Goal: Task Accomplishment & Management: Complete application form

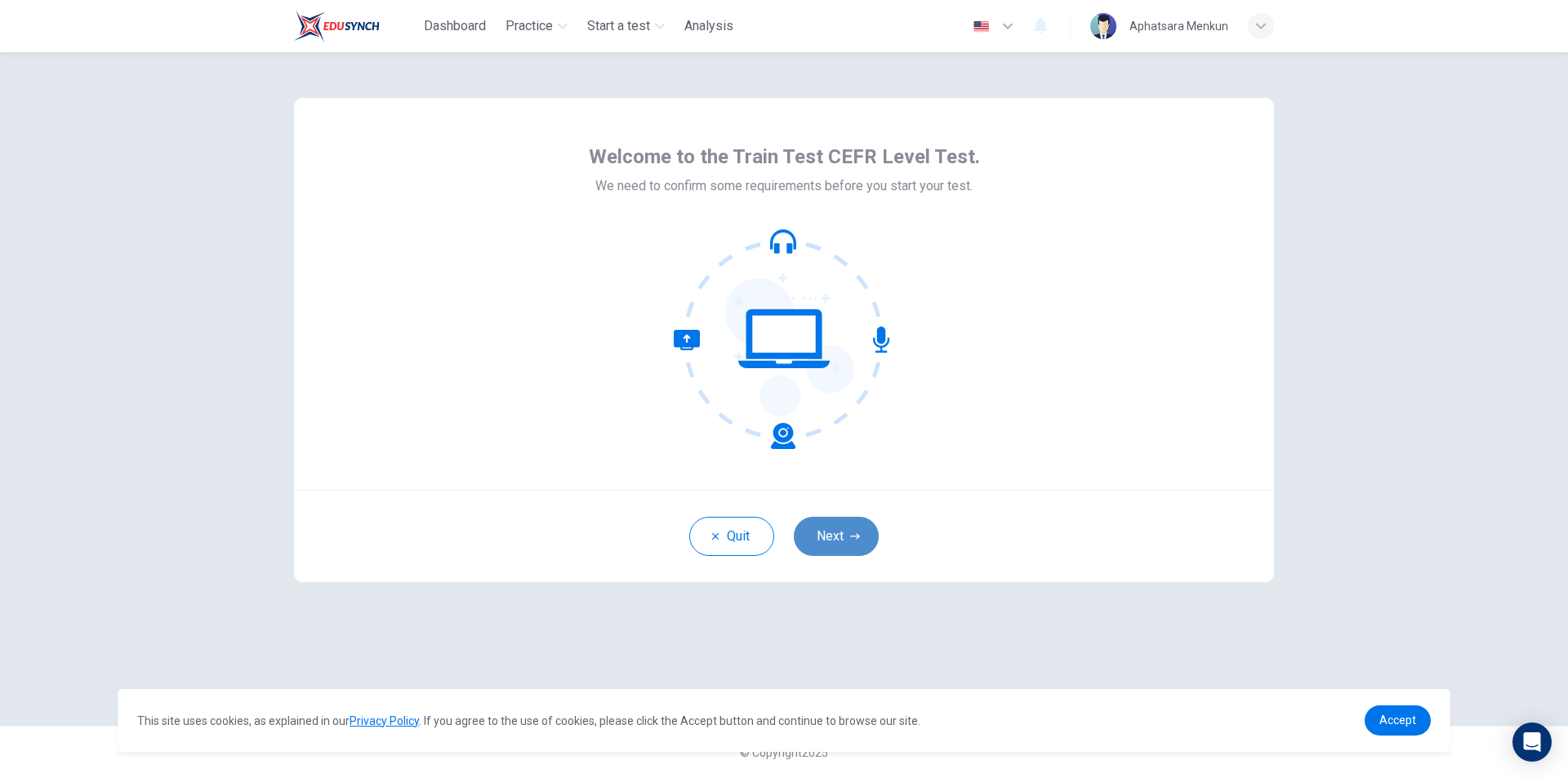
click at [865, 537] on button "Next" at bounding box center [837, 536] width 85 height 39
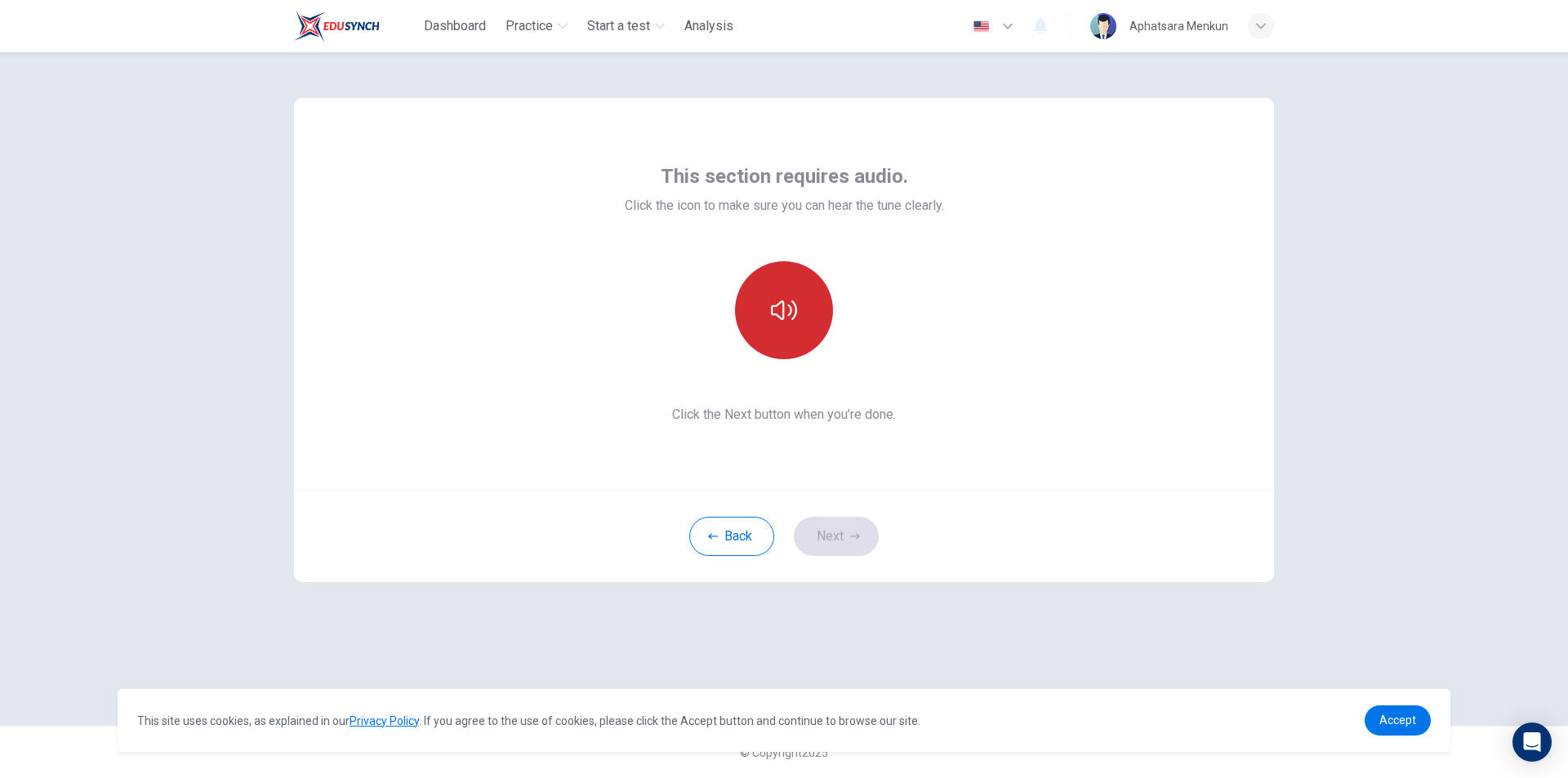
click at [758, 284] on button "button" at bounding box center [784, 310] width 98 height 98
click at [790, 331] on button "button" at bounding box center [784, 310] width 98 height 98
click at [868, 533] on button "Next" at bounding box center [837, 536] width 85 height 39
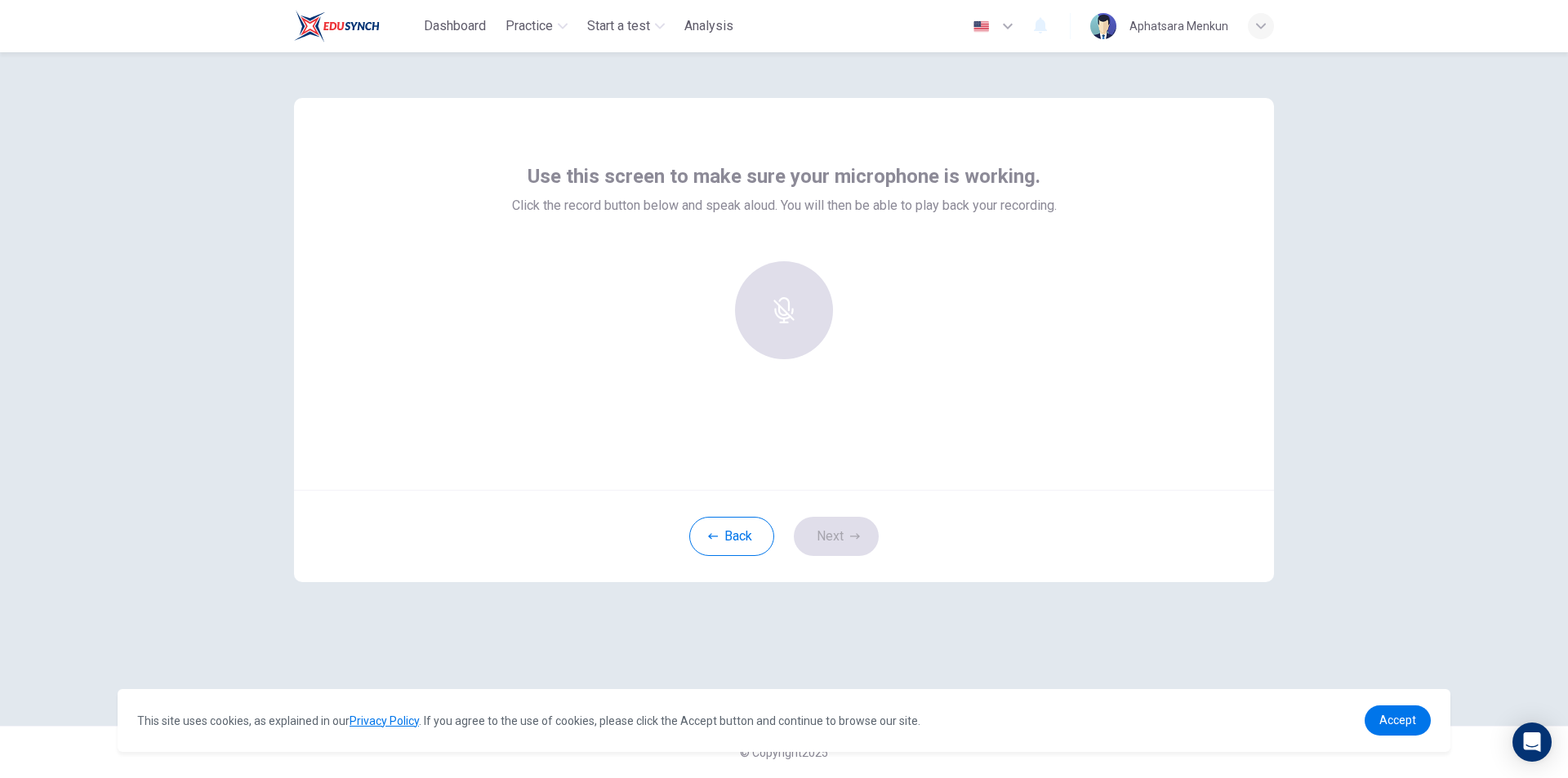
click at [787, 326] on div at bounding box center [784, 310] width 176 height 98
click at [787, 312] on div "Record" at bounding box center [784, 310] width 98 height 98
click at [778, 295] on icon "button" at bounding box center [784, 298] width 26 height 26
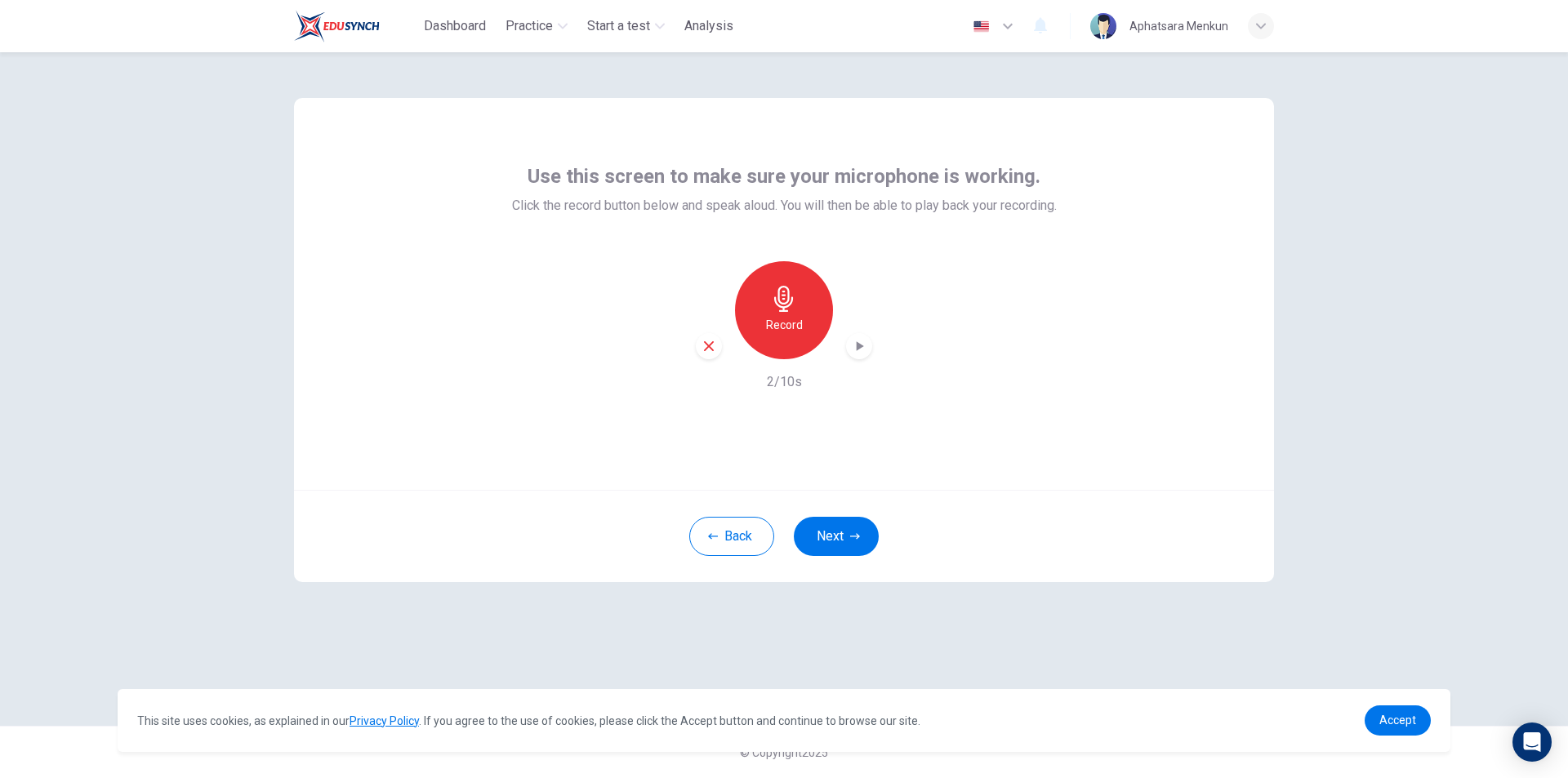
click at [861, 343] on icon "button" at bounding box center [859, 346] width 17 height 17
click at [863, 537] on button "Next" at bounding box center [837, 536] width 85 height 39
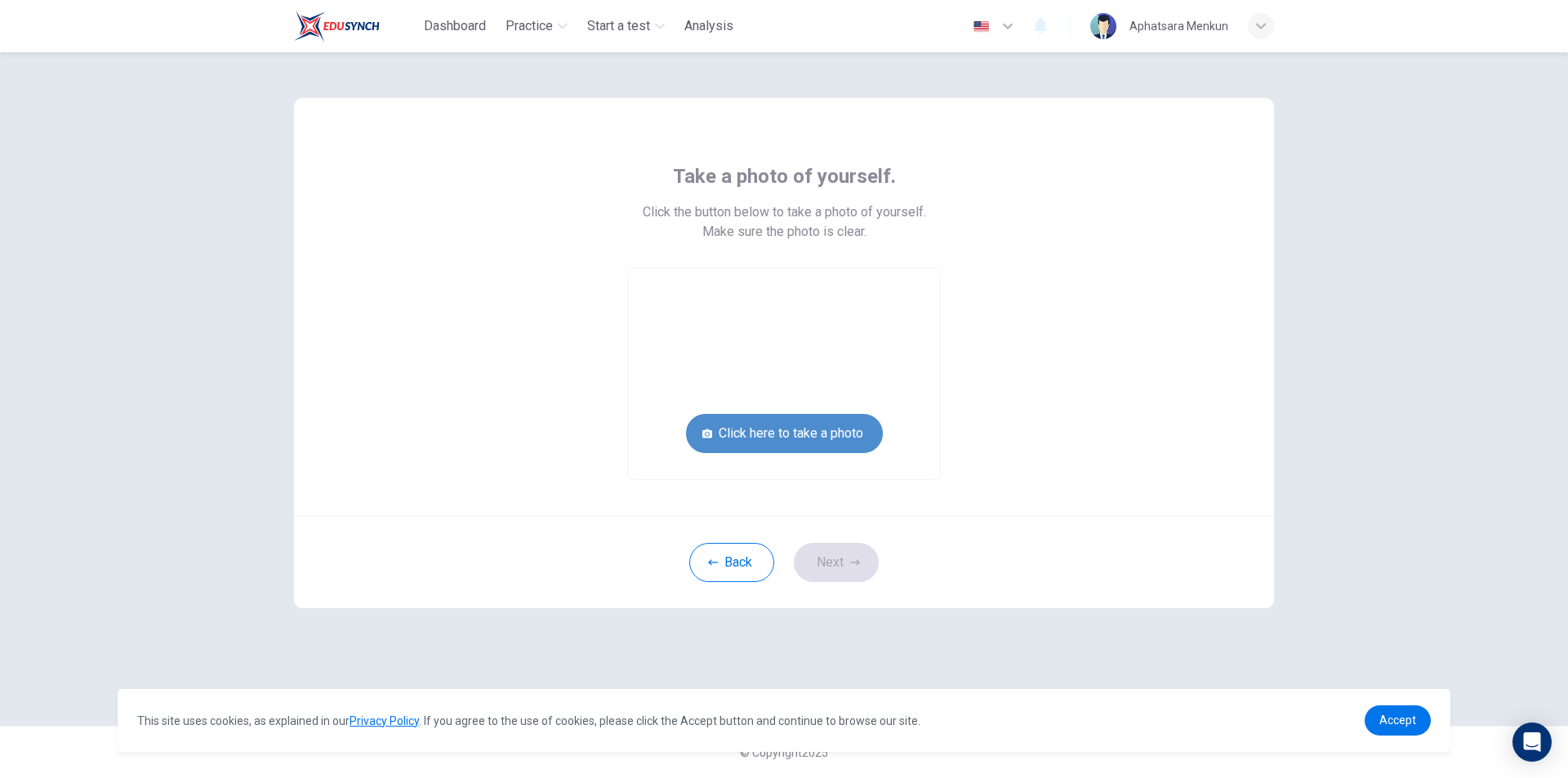
click at [821, 436] on button "Click here to take a photo" at bounding box center [784, 433] width 196 height 39
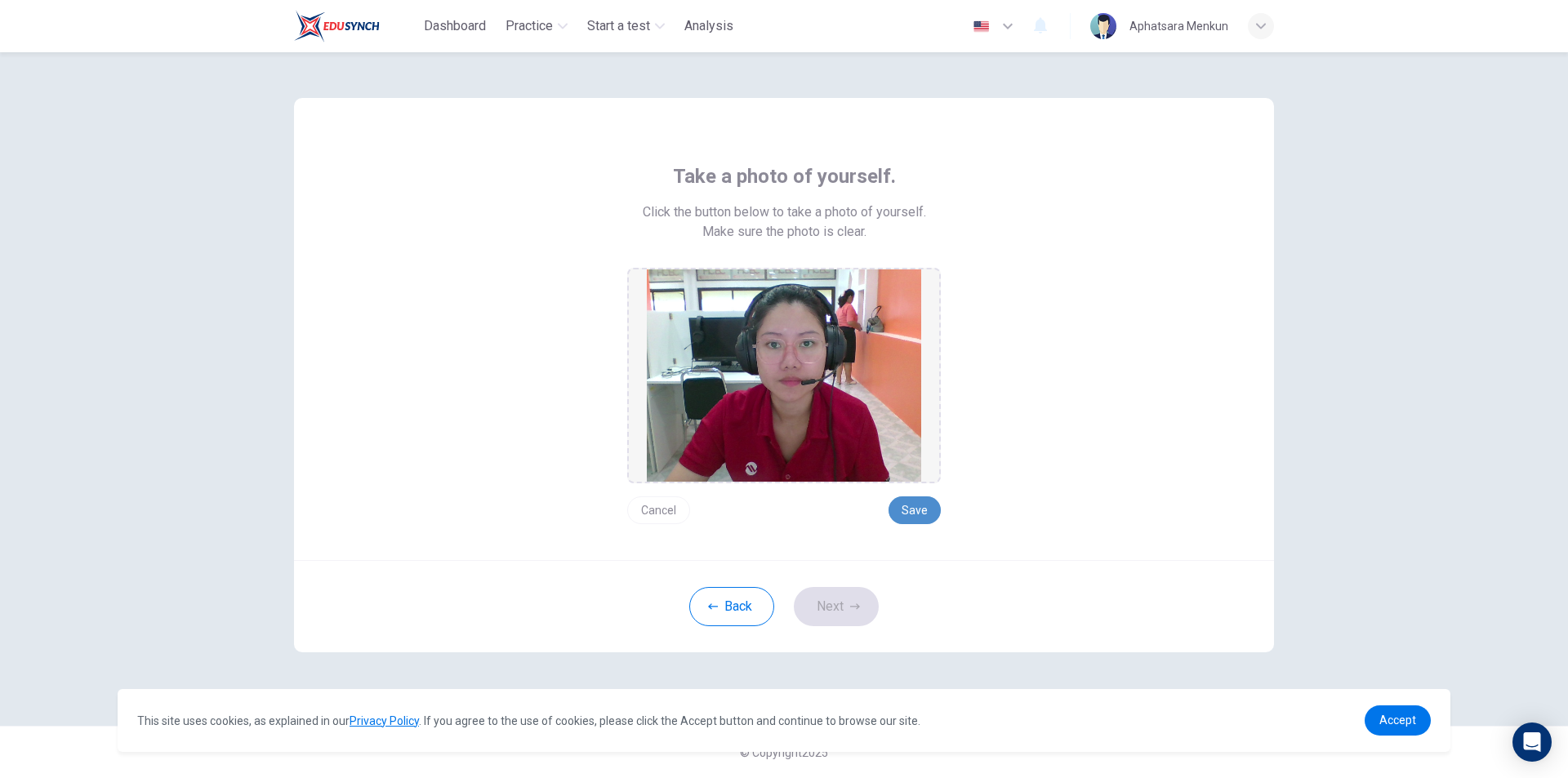
click at [914, 509] on button "Save" at bounding box center [915, 510] width 52 height 28
click at [923, 518] on button "Save" at bounding box center [915, 510] width 52 height 28
click at [855, 607] on icon "button" at bounding box center [854, 606] width 10 height 6
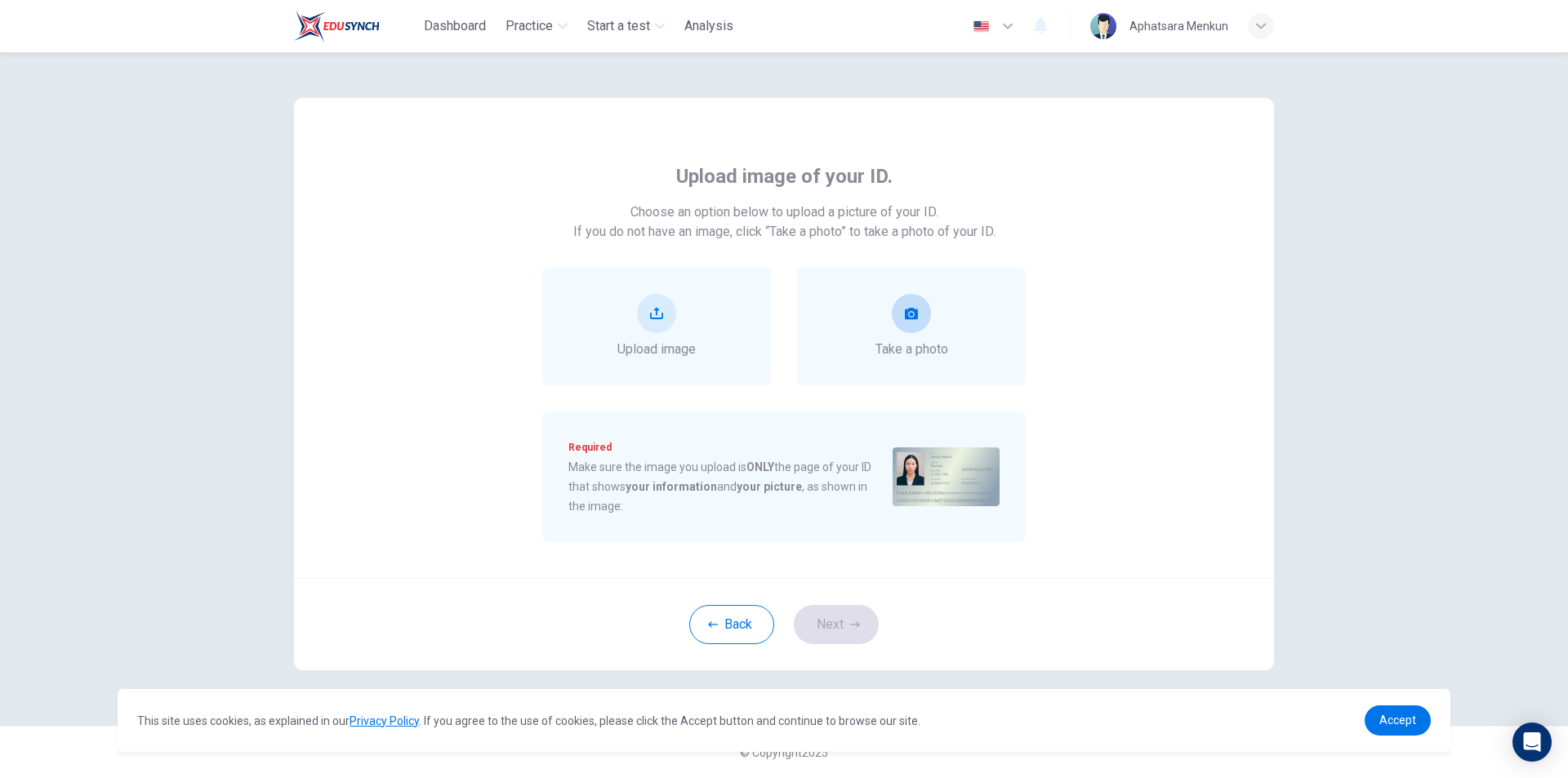
click at [905, 326] on button "take photo" at bounding box center [911, 313] width 39 height 39
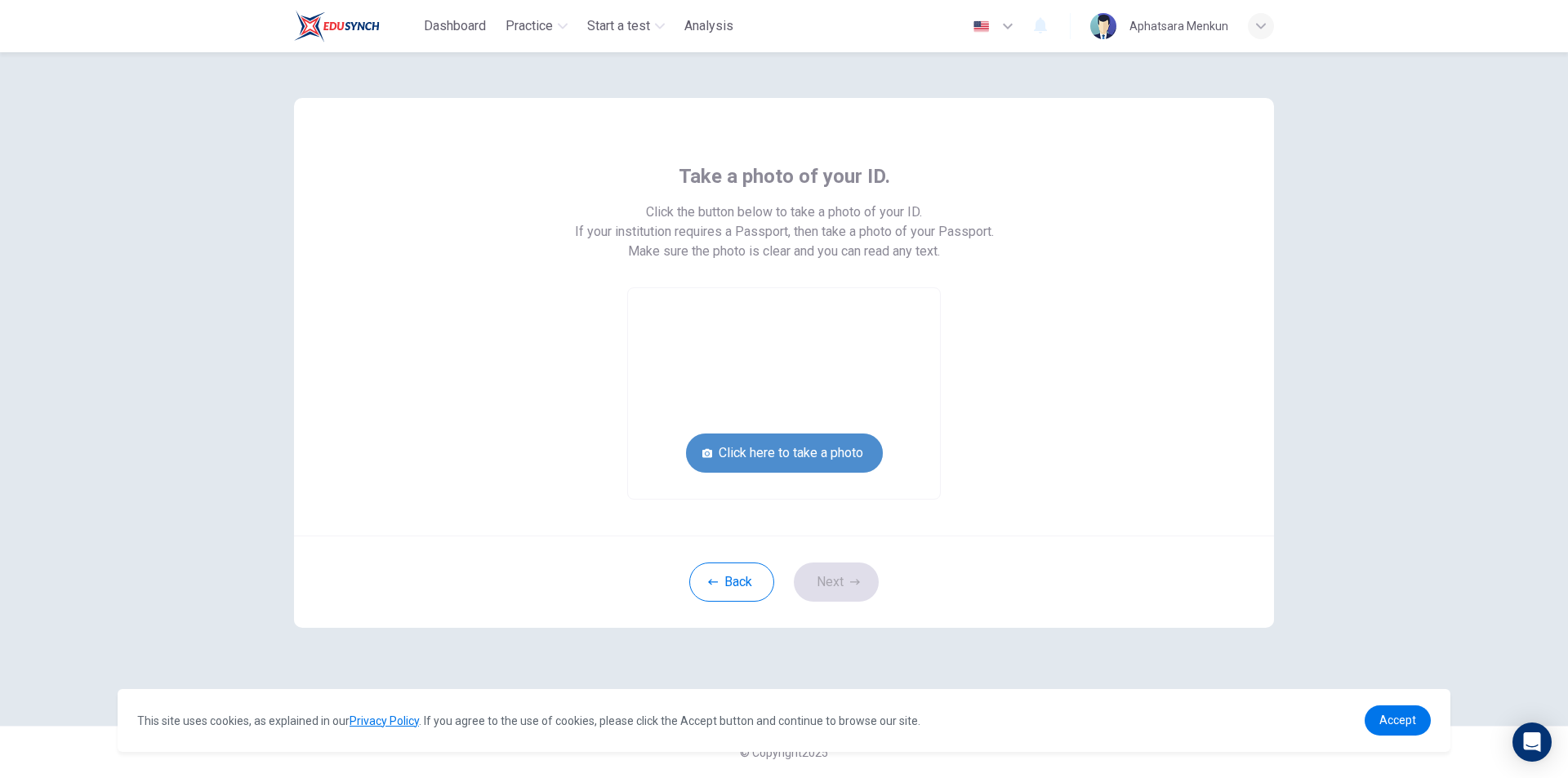
click at [835, 446] on button "Click here to take a photo" at bounding box center [784, 453] width 196 height 39
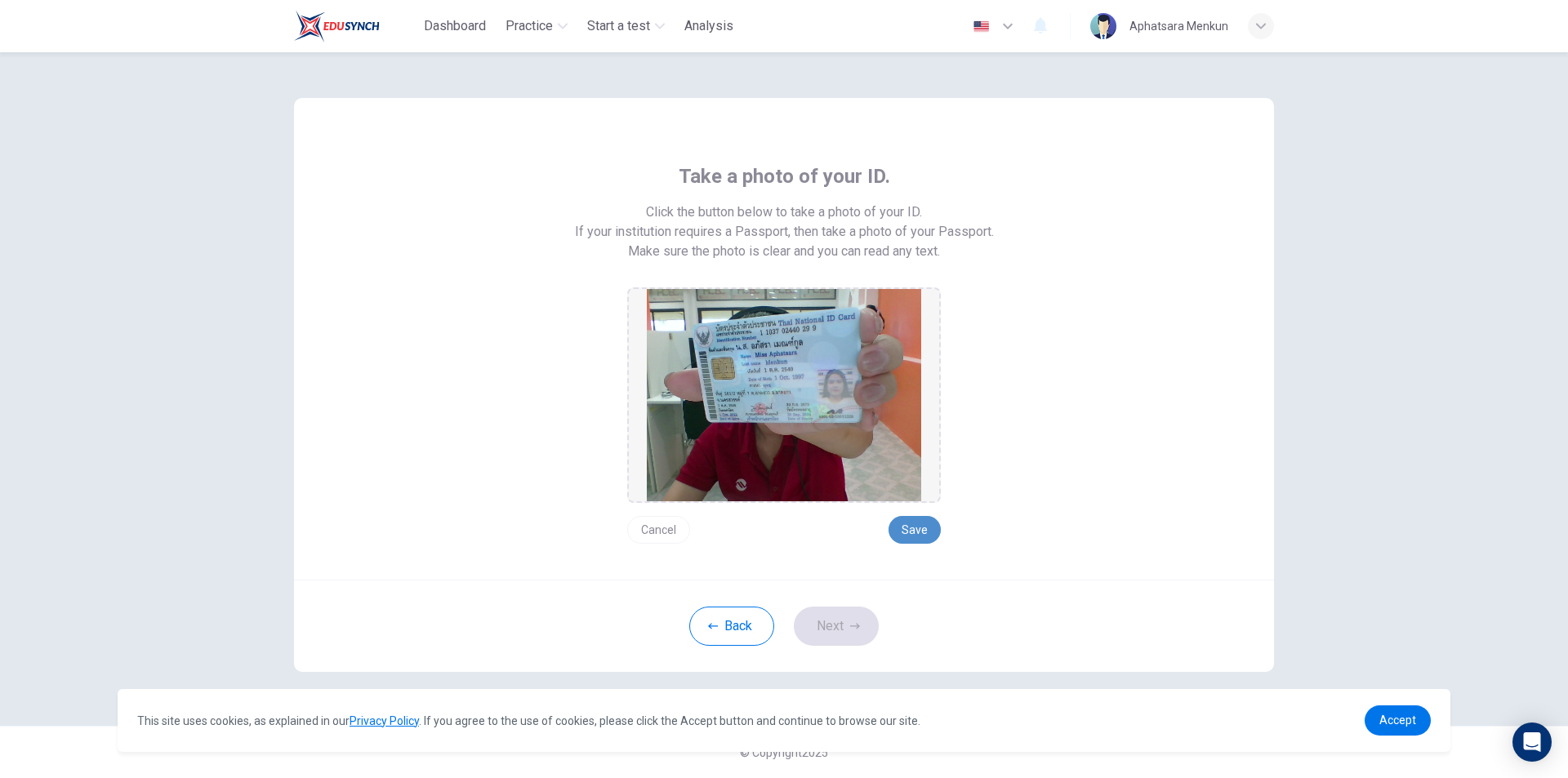
click at [918, 527] on button "Save" at bounding box center [915, 530] width 52 height 28
click at [833, 620] on button "Next" at bounding box center [837, 626] width 85 height 39
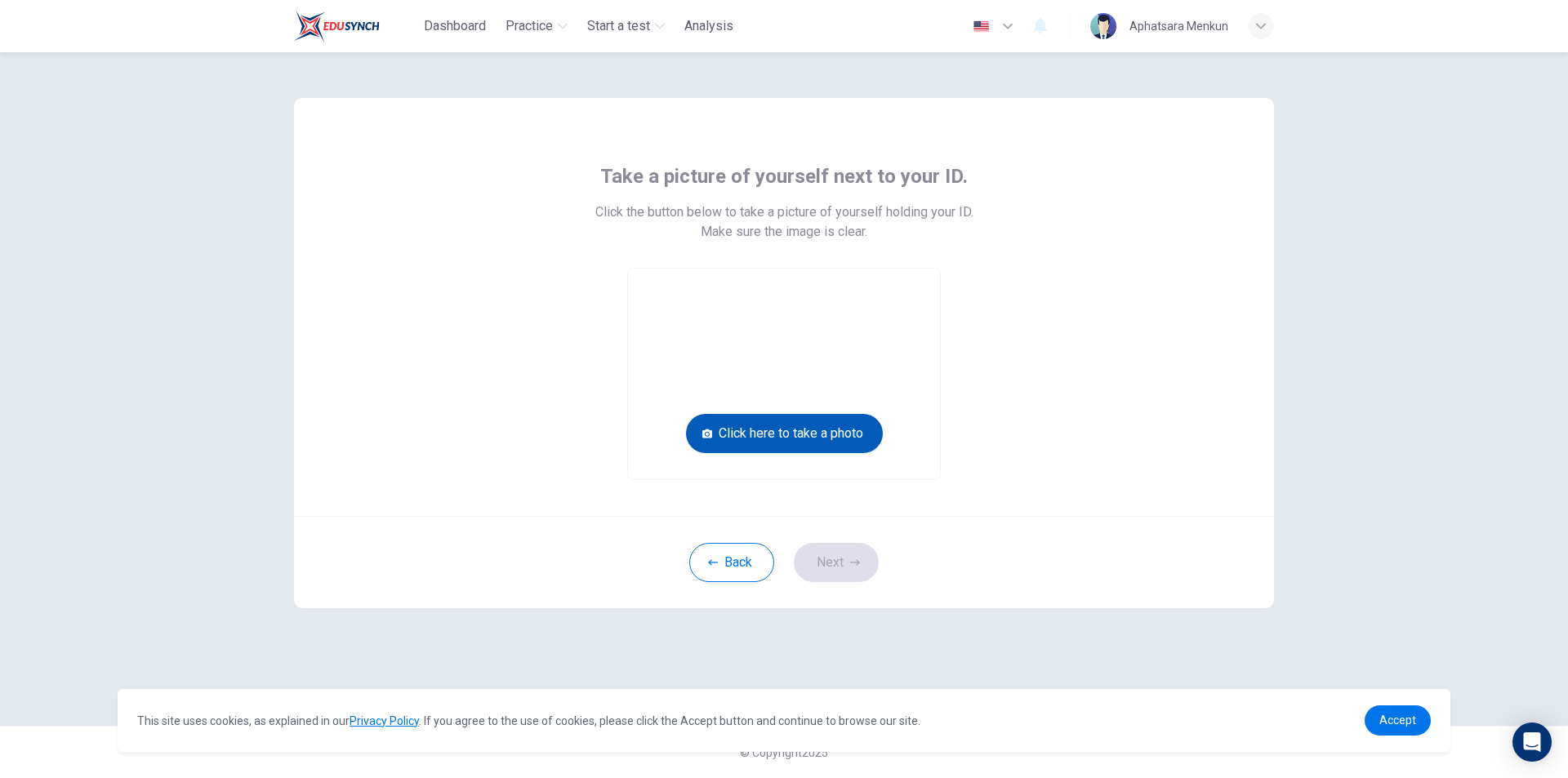
click at [803, 437] on button "Click here to take a photo" at bounding box center [784, 433] width 196 height 39
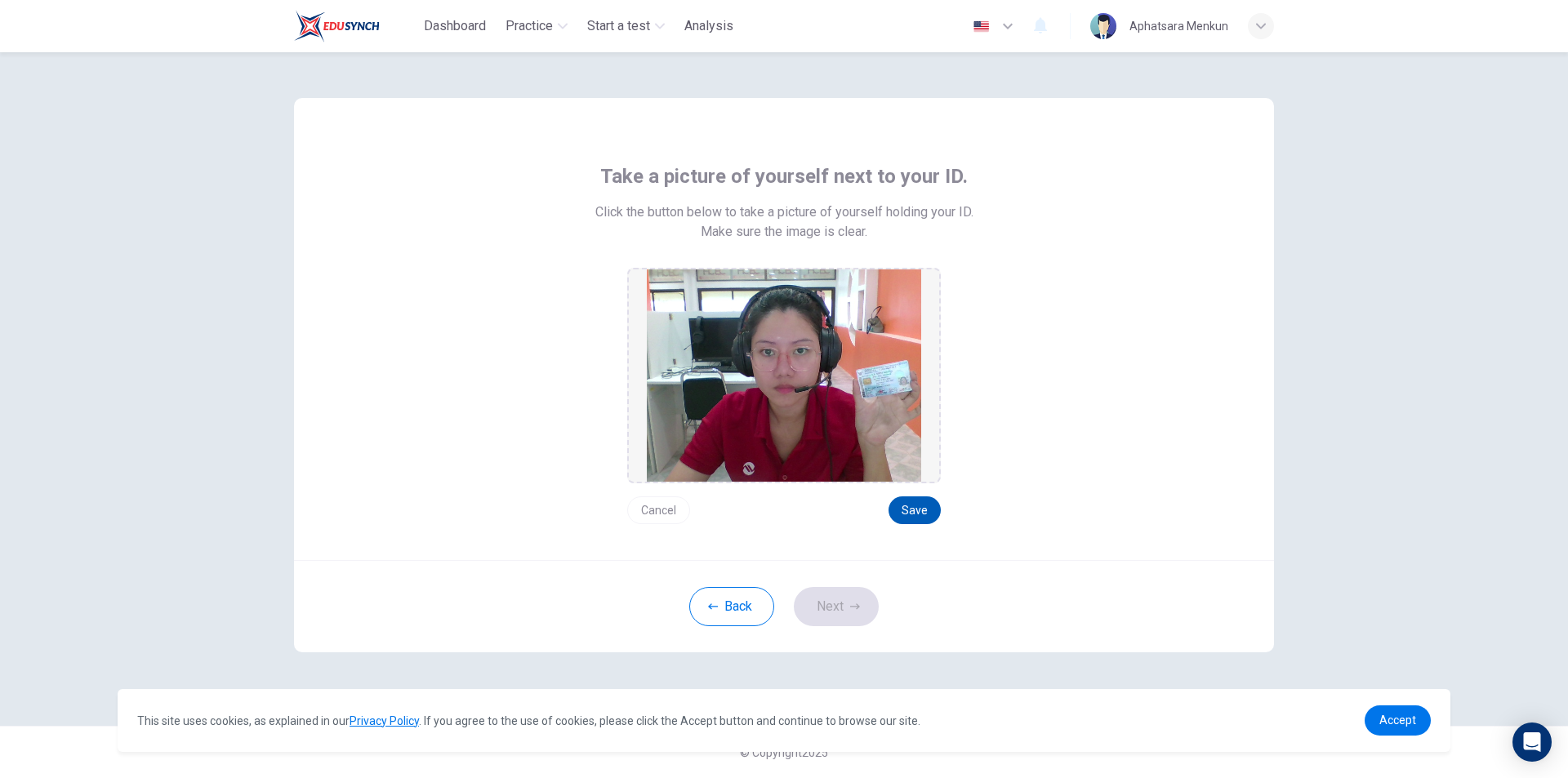
click at [919, 515] on button "Save" at bounding box center [915, 510] width 52 height 28
click at [855, 617] on button "Next" at bounding box center [837, 607] width 85 height 39
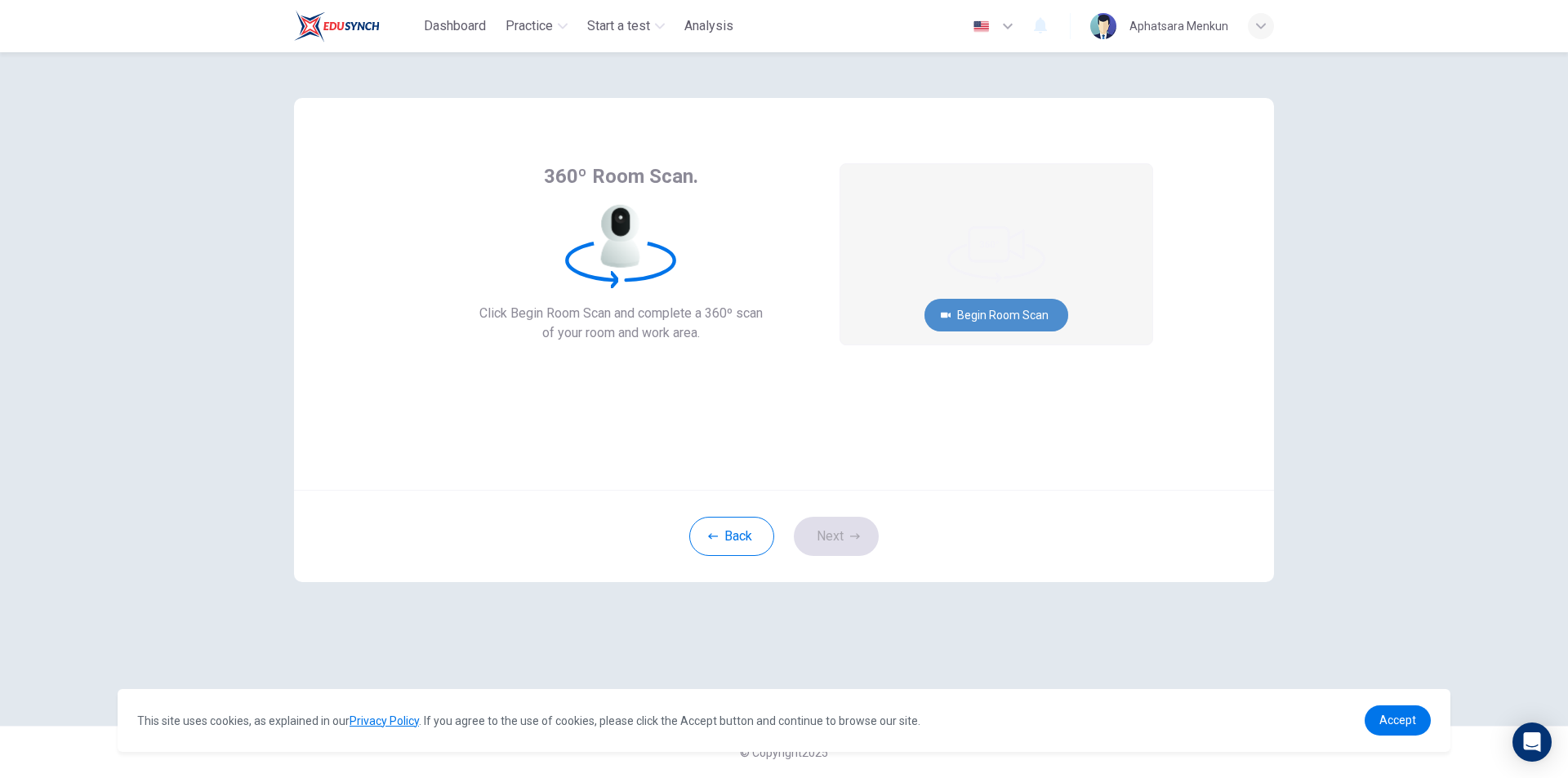
click at [1011, 313] on button "Begin Room Scan" at bounding box center [995, 315] width 144 height 32
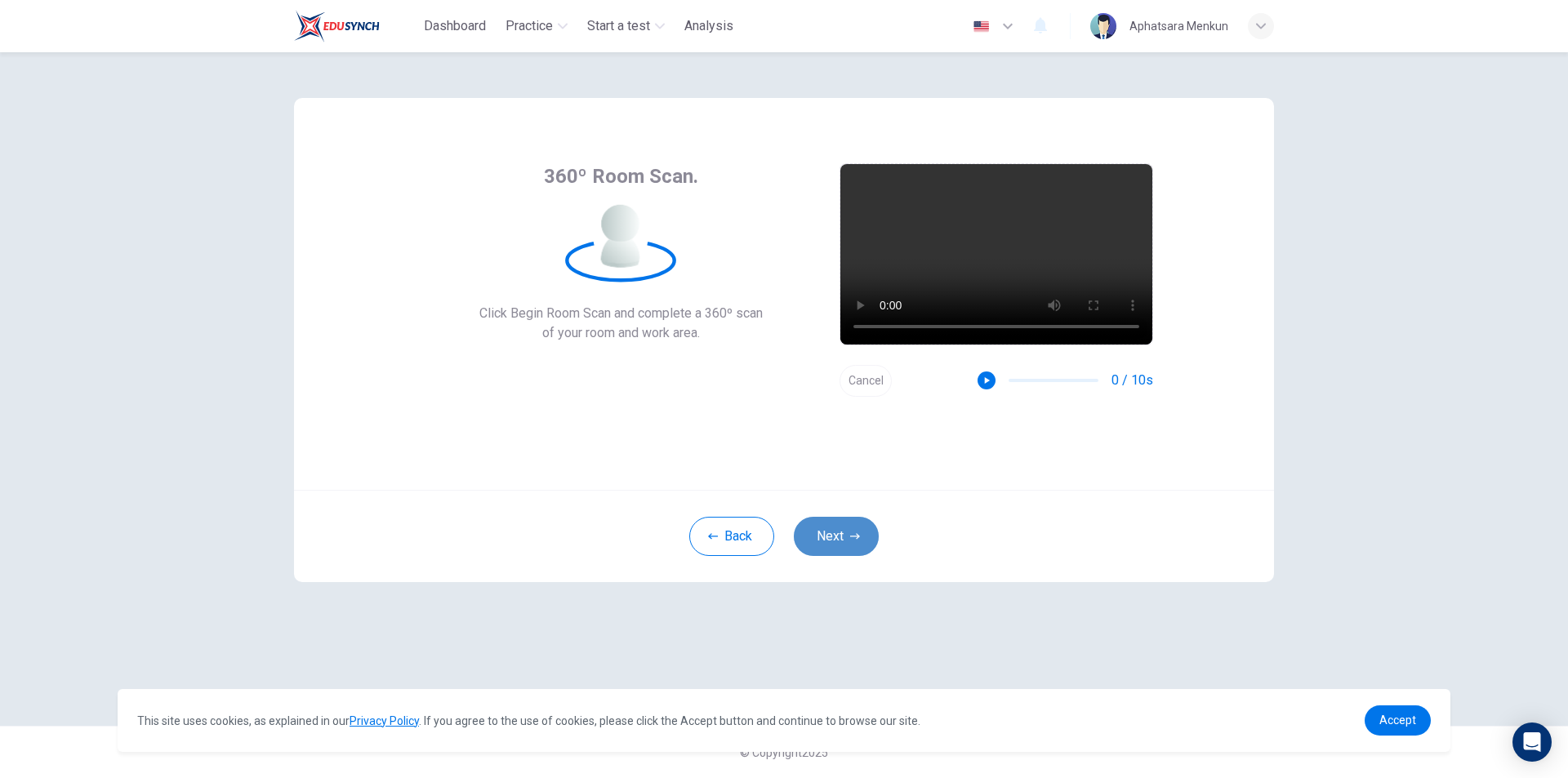
click at [860, 530] on button "Next" at bounding box center [837, 536] width 85 height 39
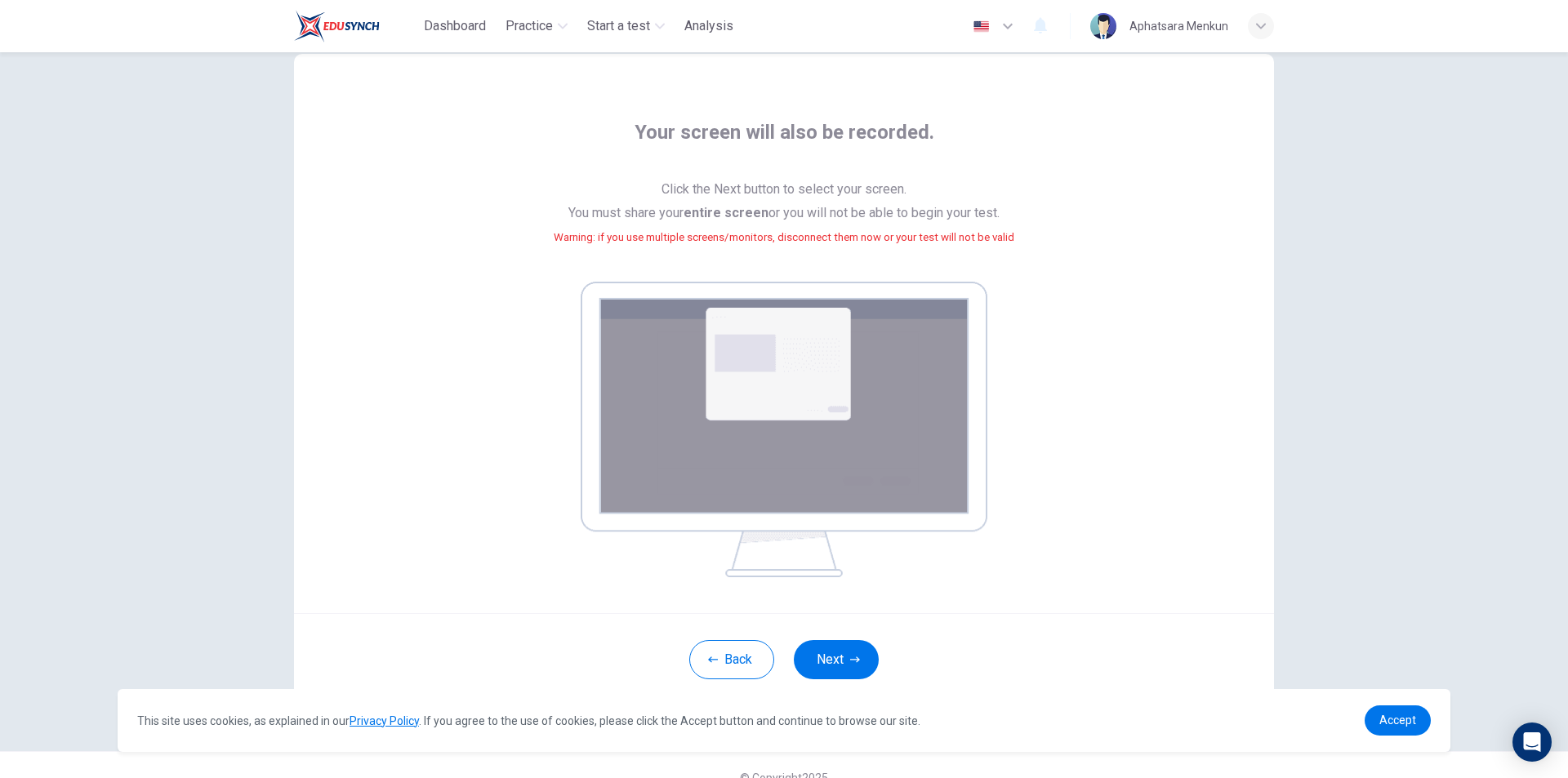
scroll to position [69, 0]
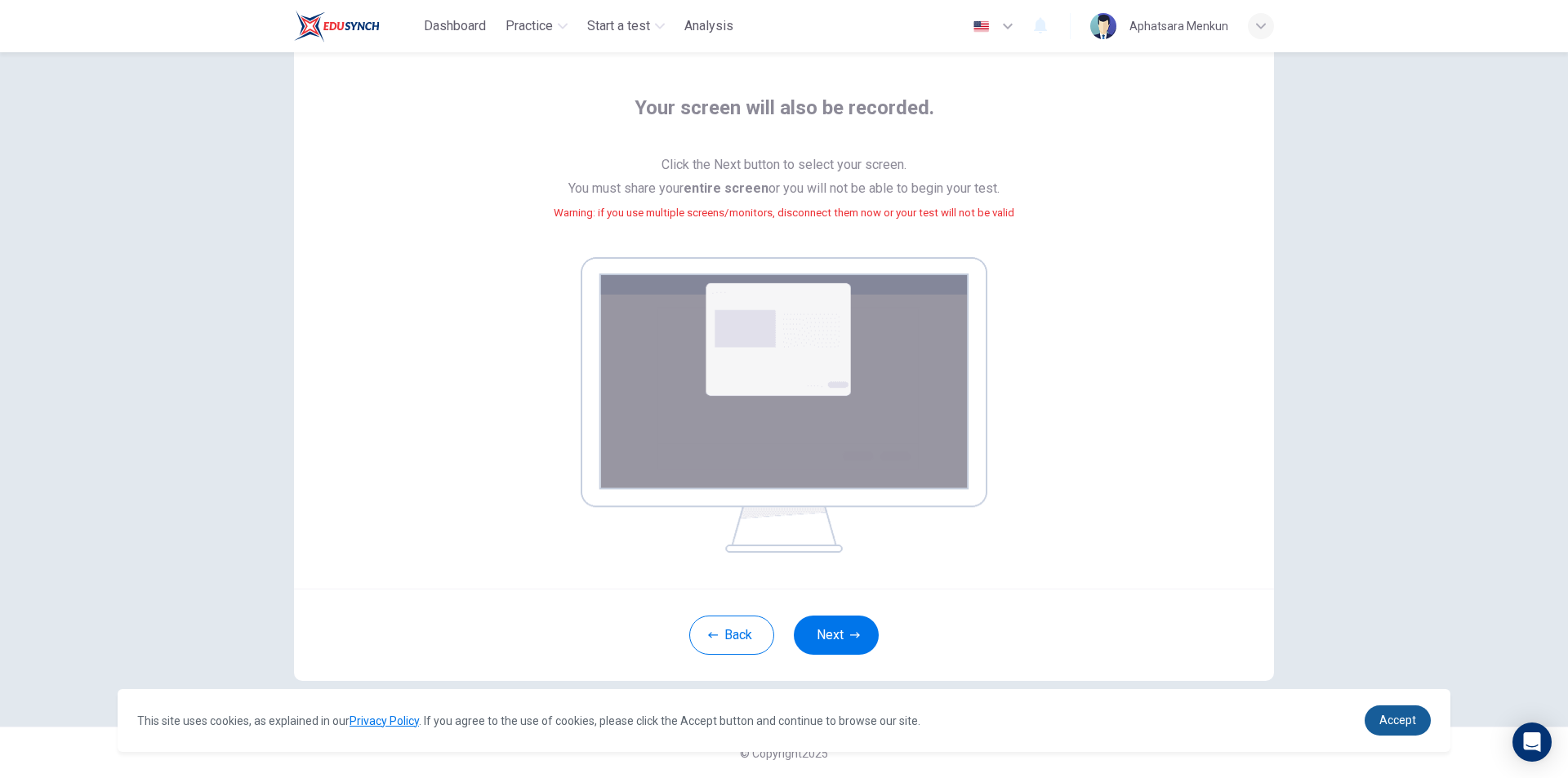
click at [1394, 717] on span "Accept" at bounding box center [1397, 720] width 37 height 13
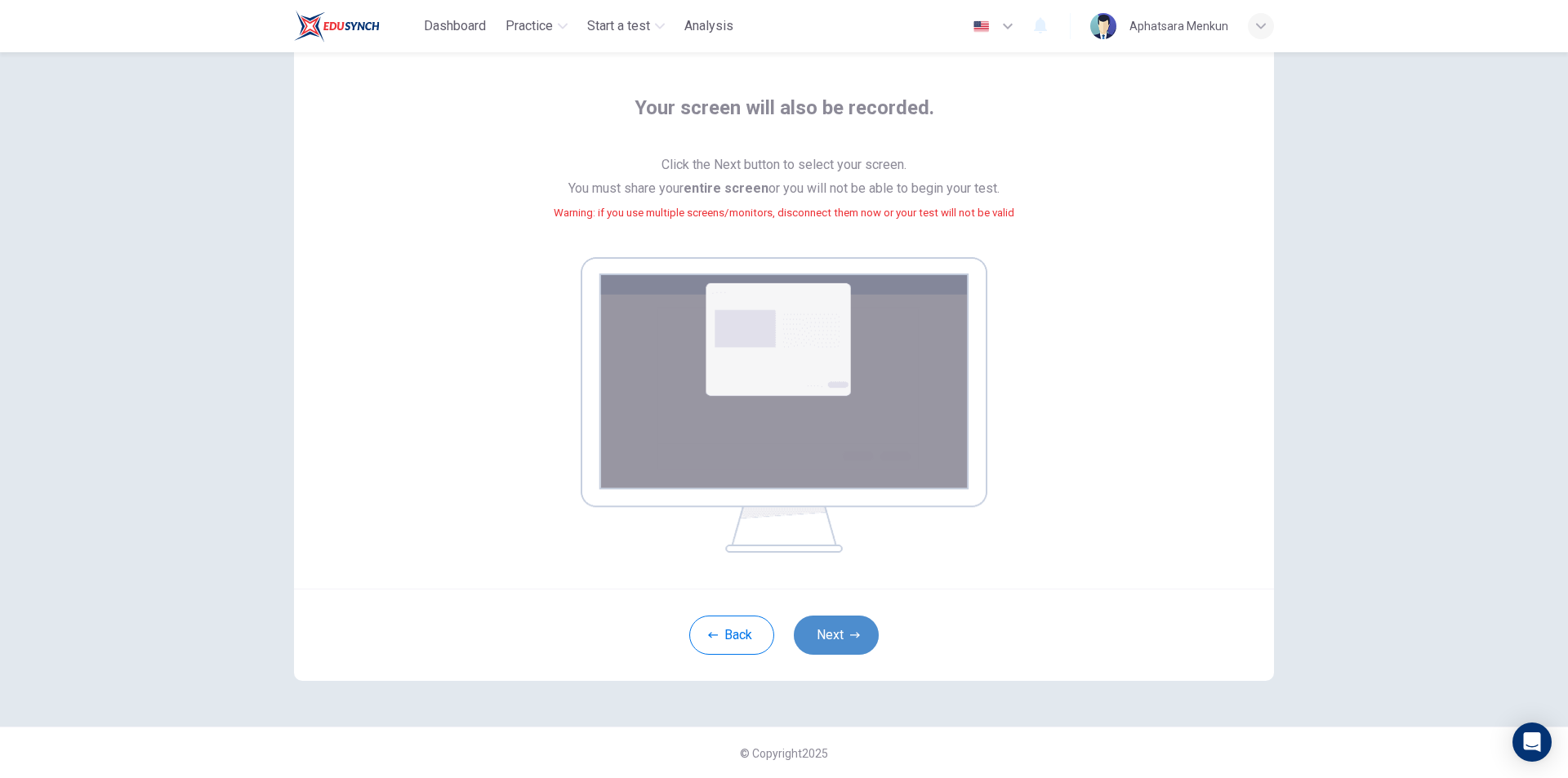
click at [843, 628] on button "Next" at bounding box center [837, 634] width 85 height 39
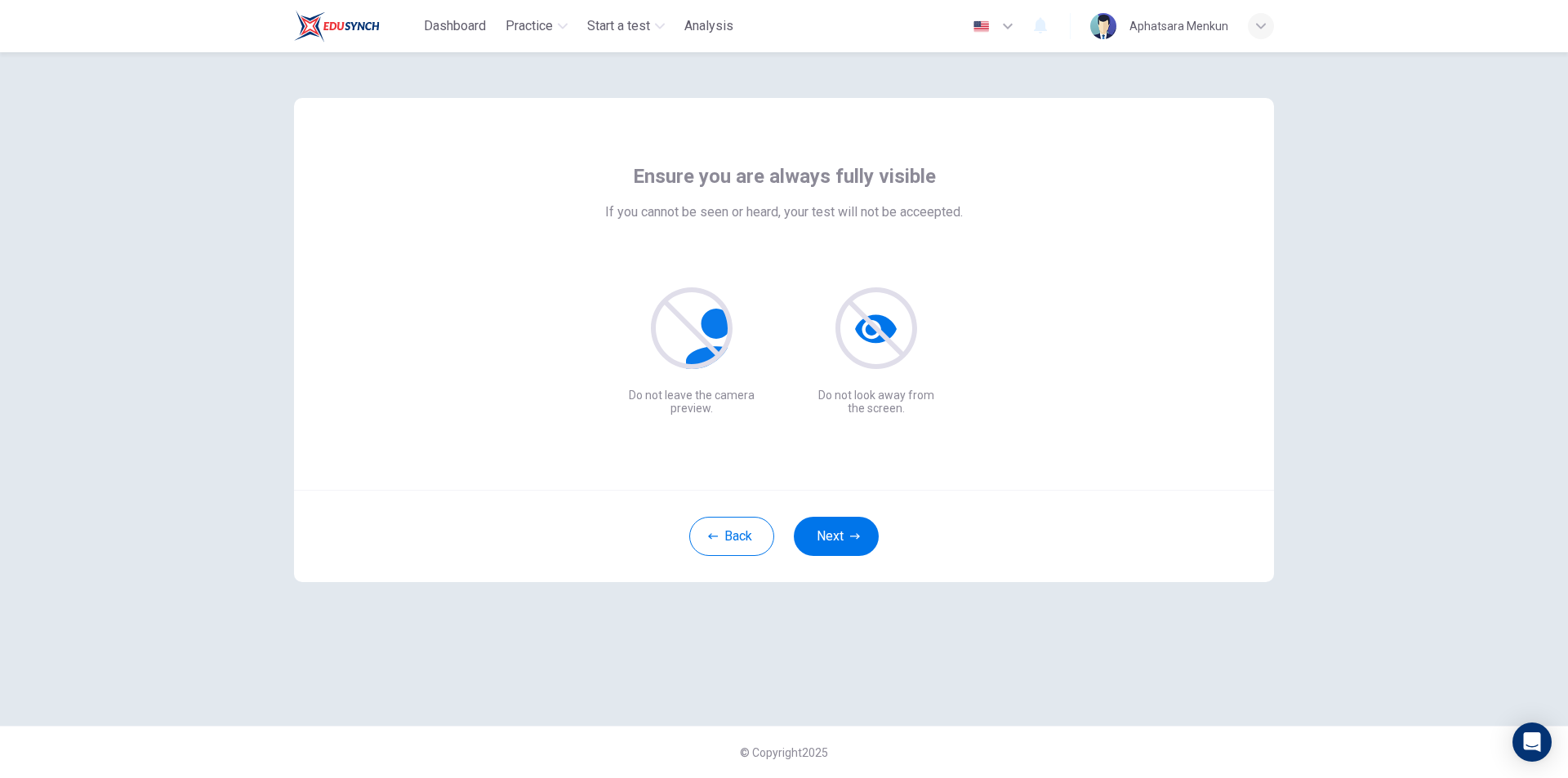
scroll to position [0, 0]
click at [830, 541] on button "Next" at bounding box center [837, 536] width 85 height 39
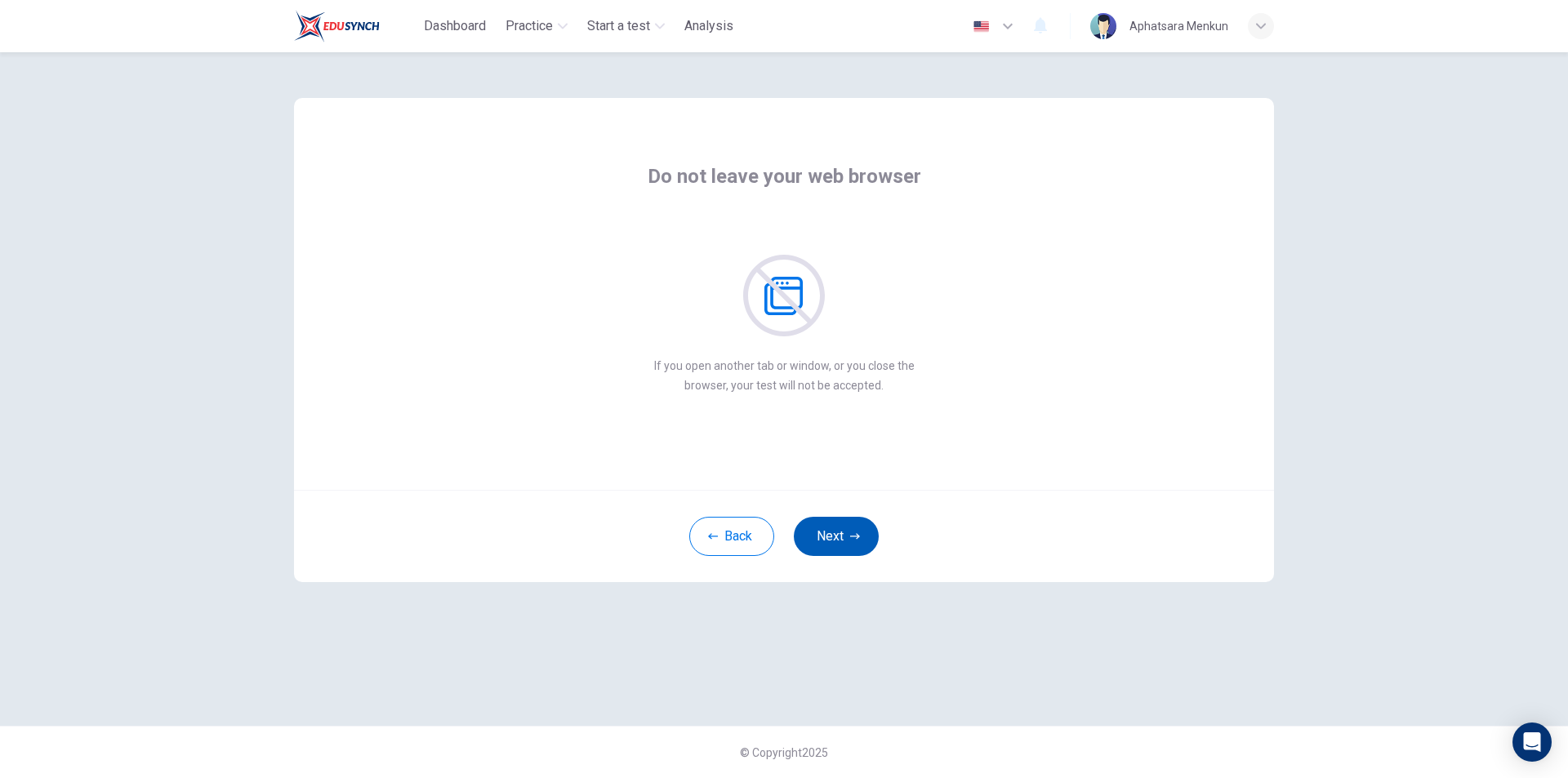
click at [827, 541] on button "Next" at bounding box center [837, 536] width 85 height 39
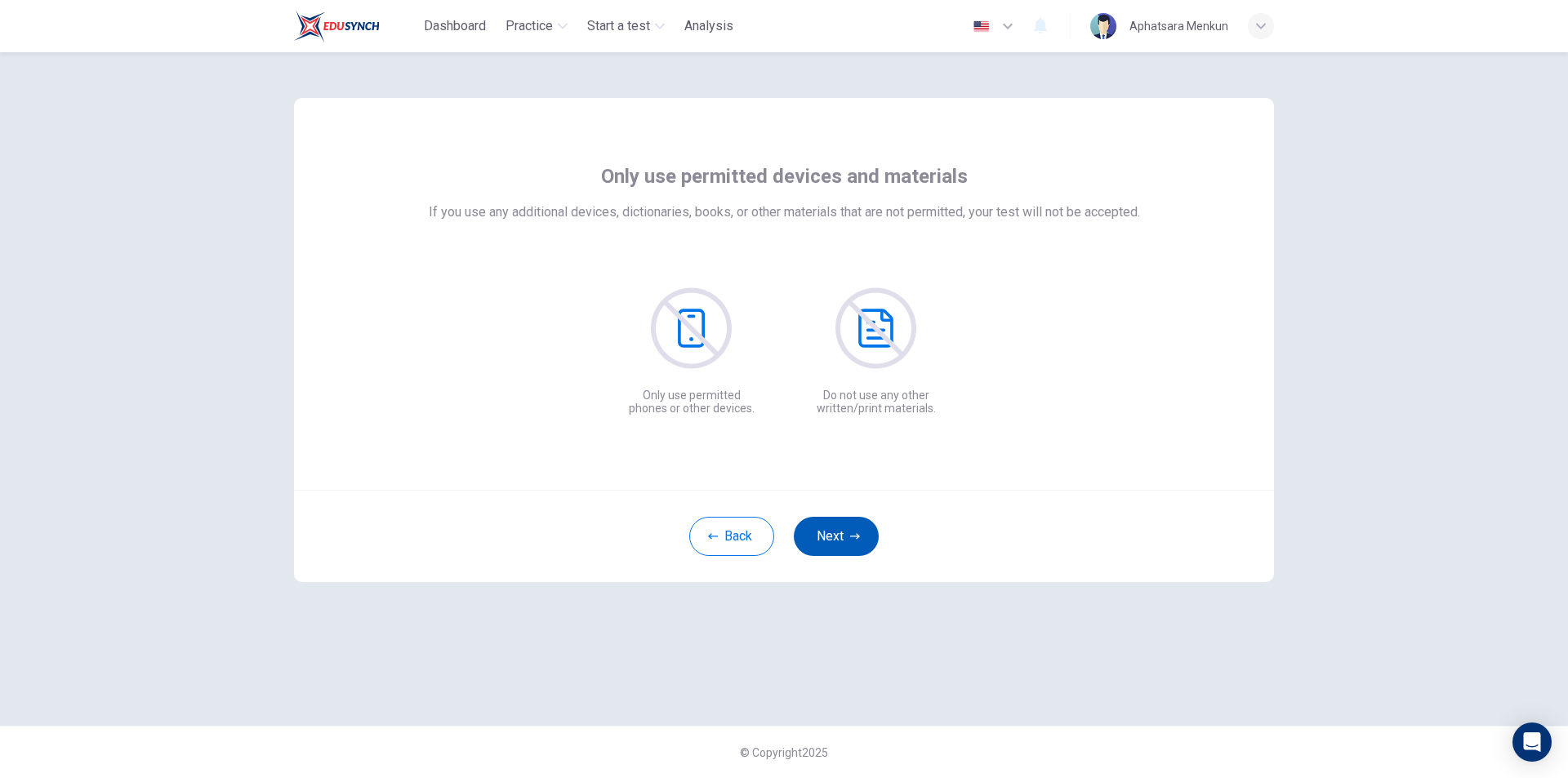
click at [827, 541] on button "Next" at bounding box center [837, 536] width 85 height 39
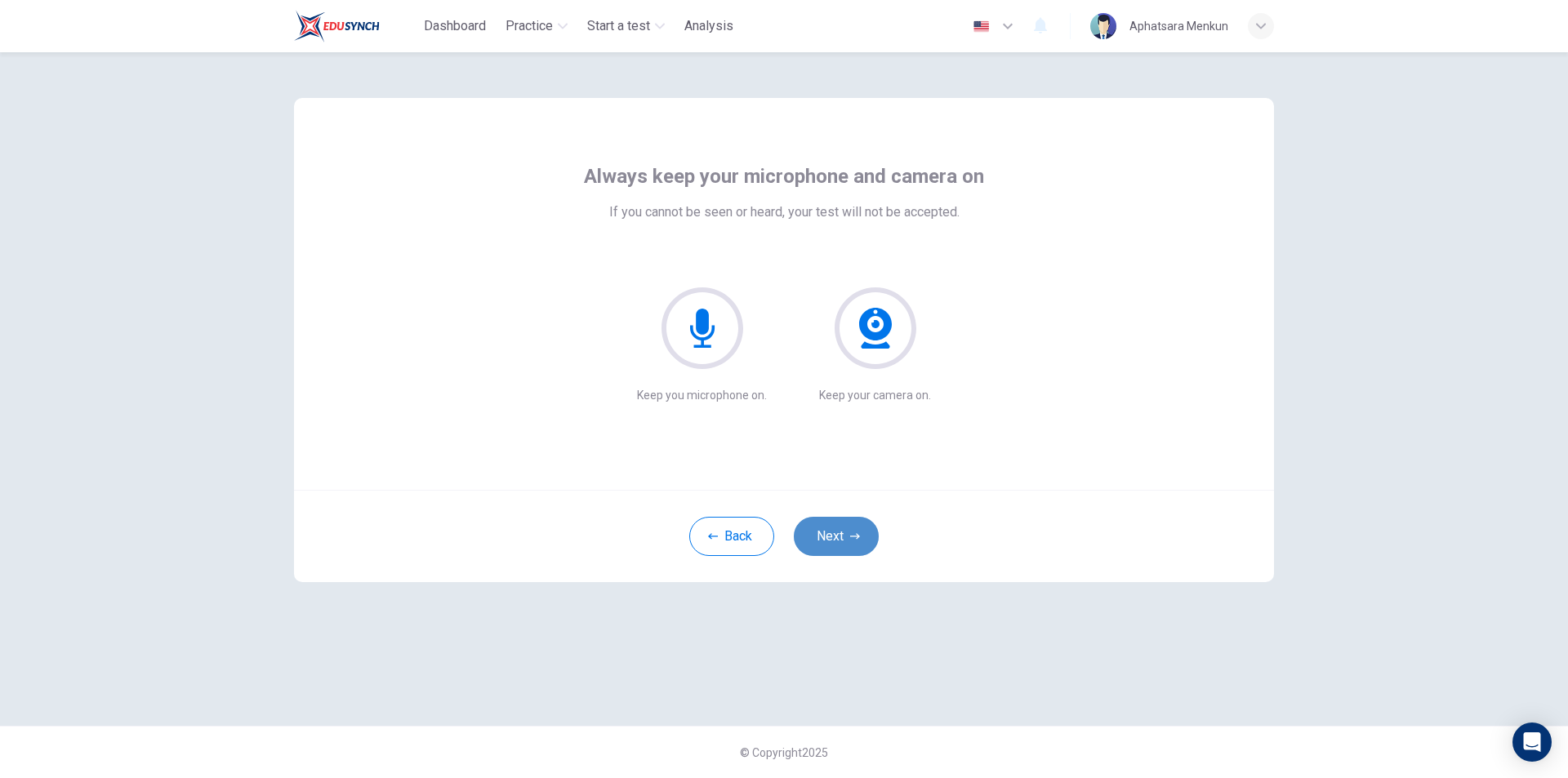
click at [827, 541] on button "Next" at bounding box center [837, 536] width 85 height 39
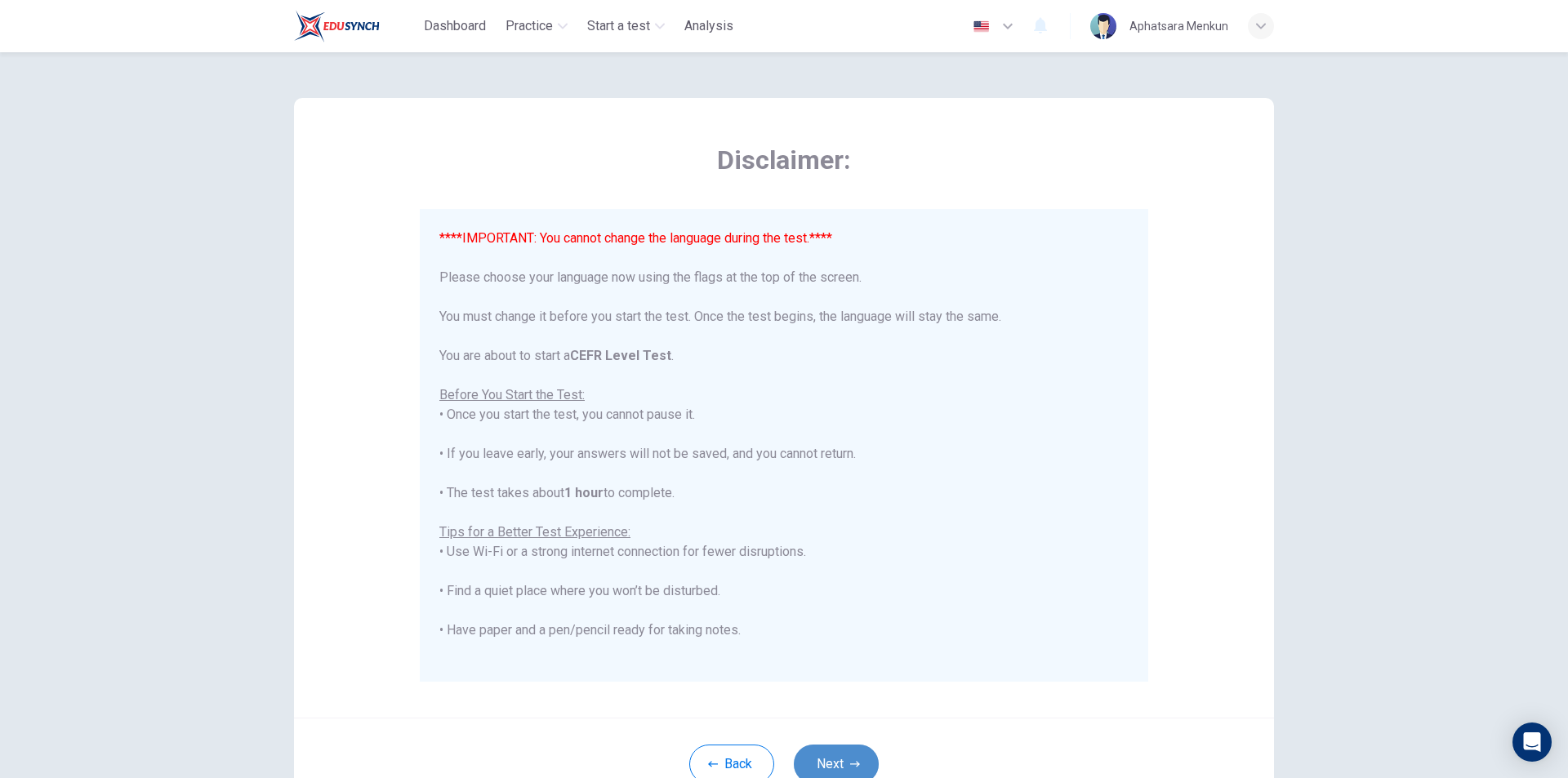
click at [855, 762] on icon "button" at bounding box center [854, 763] width 10 height 10
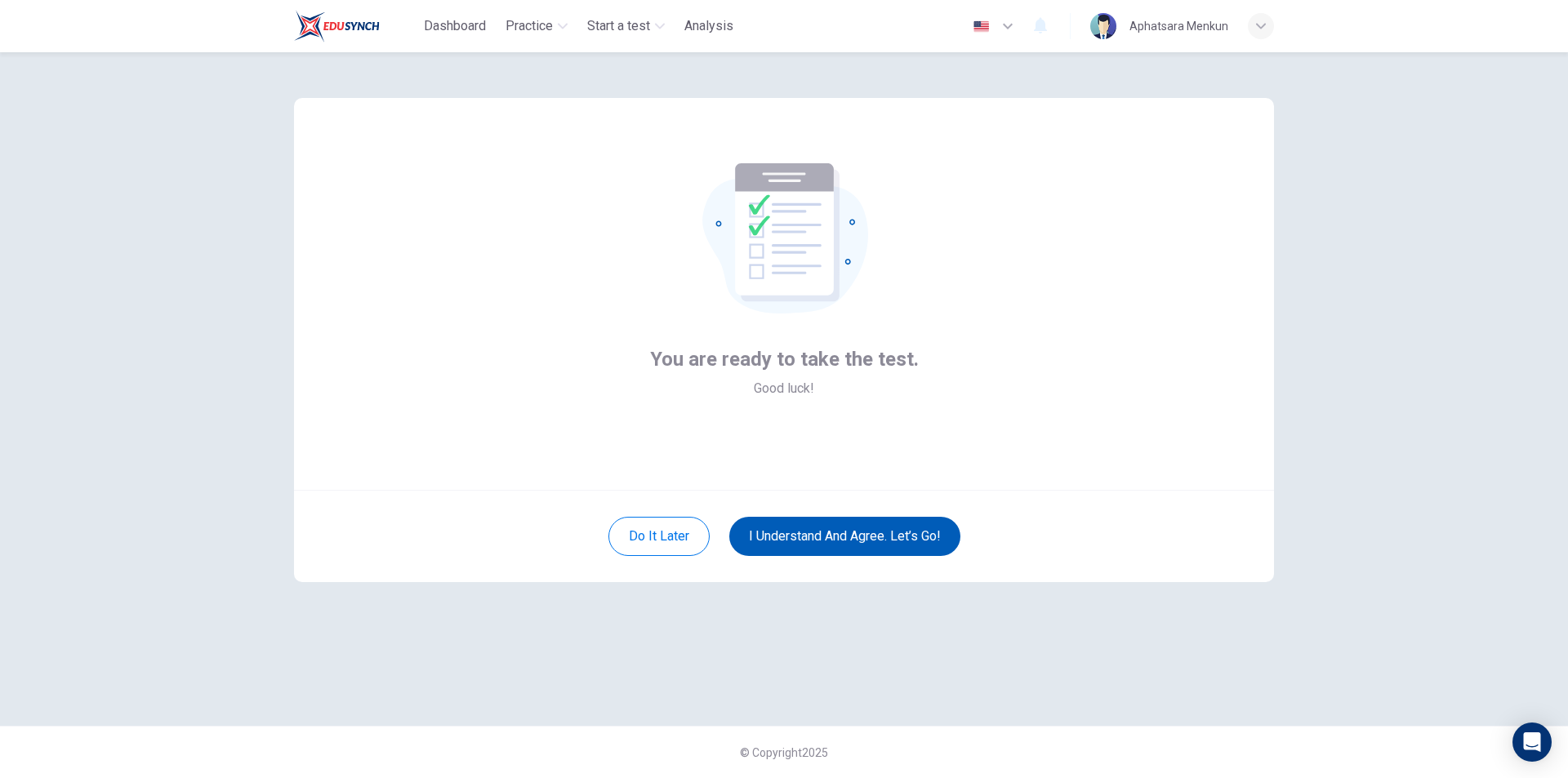
click at [908, 537] on button "I understand and agree. Let’s go!" at bounding box center [844, 536] width 231 height 39
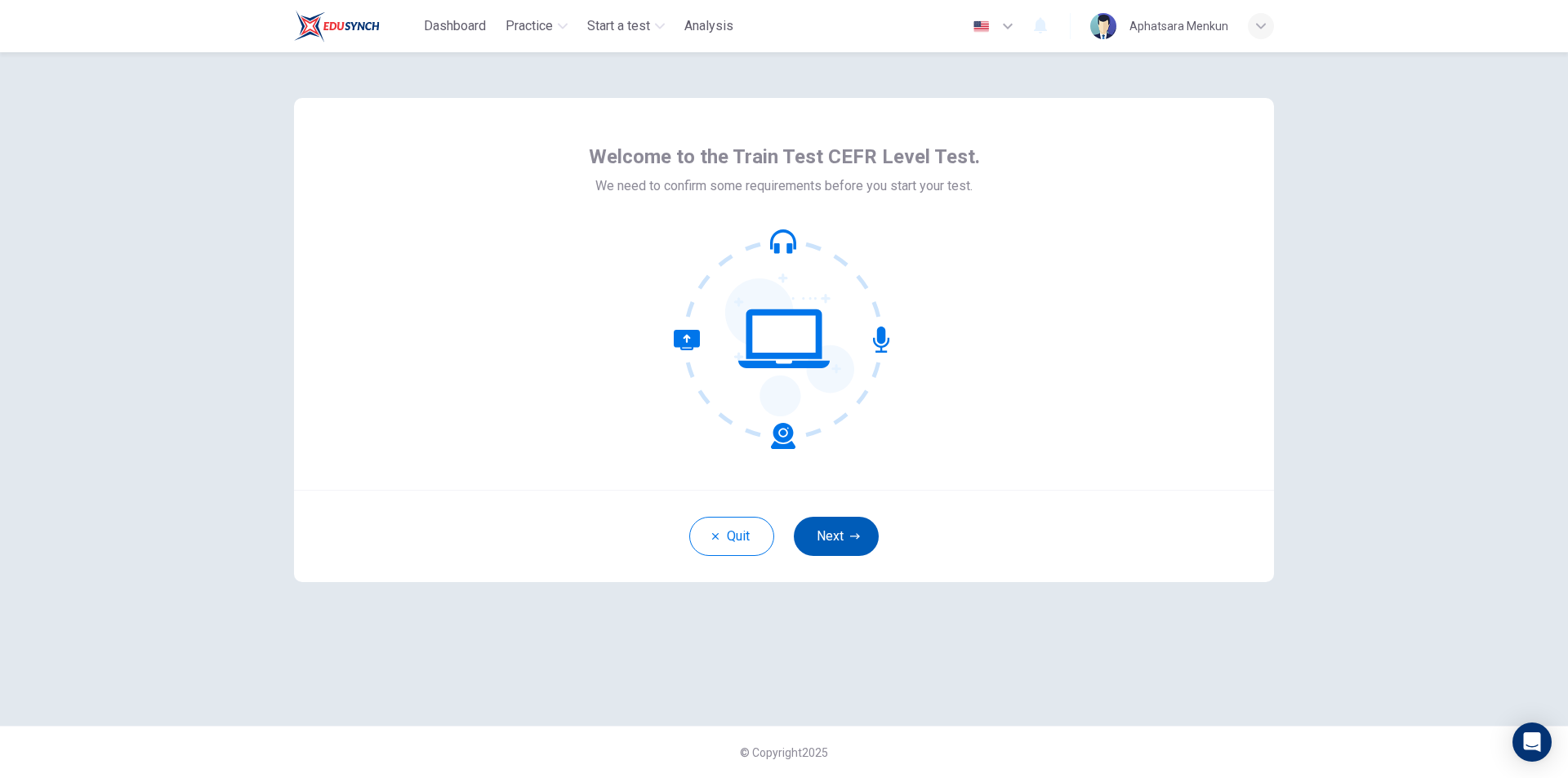
click at [822, 522] on button "Next" at bounding box center [837, 536] width 85 height 39
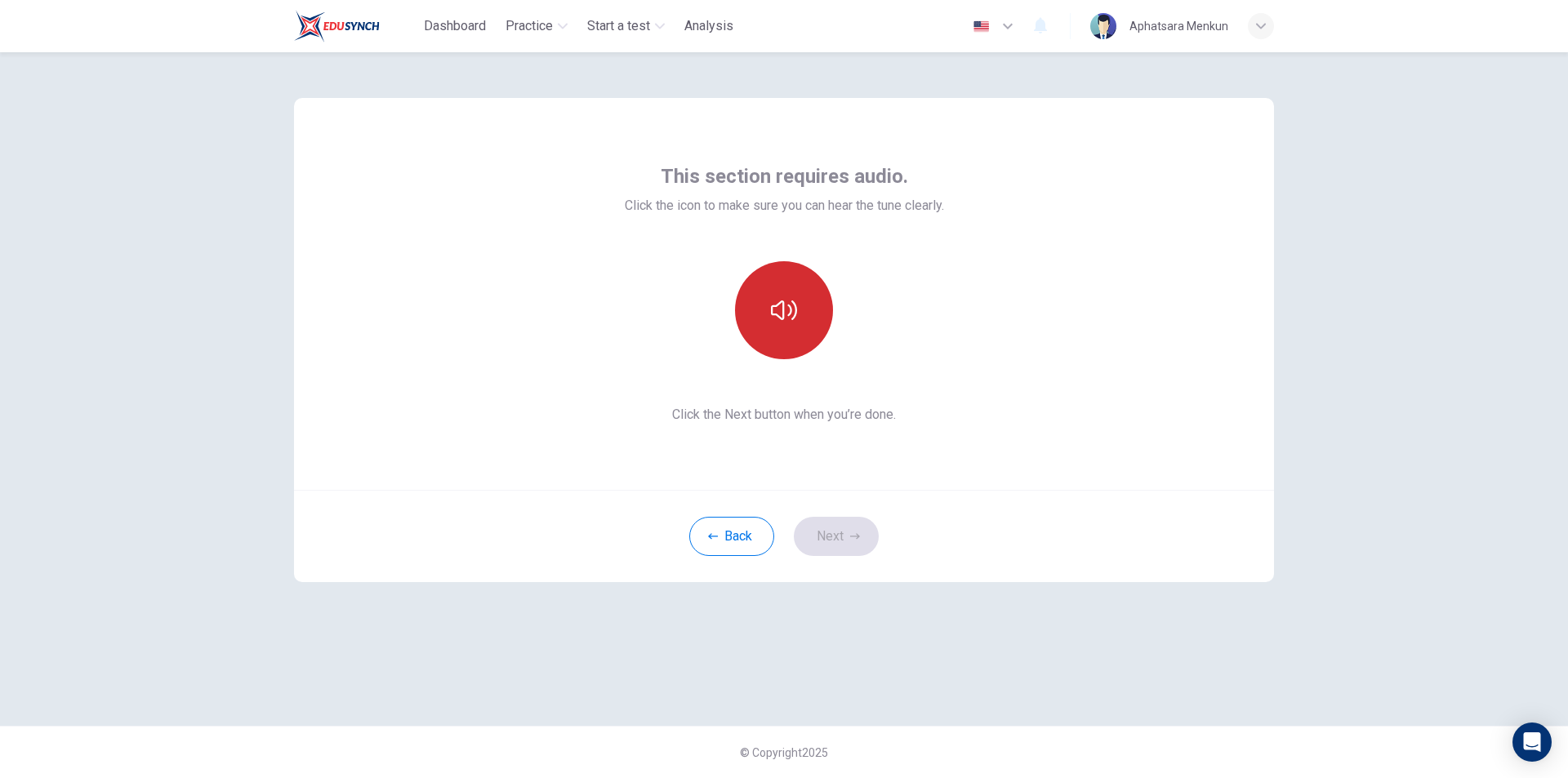
click at [778, 333] on button "button" at bounding box center [784, 310] width 98 height 98
click at [845, 546] on button "Next" at bounding box center [837, 536] width 85 height 39
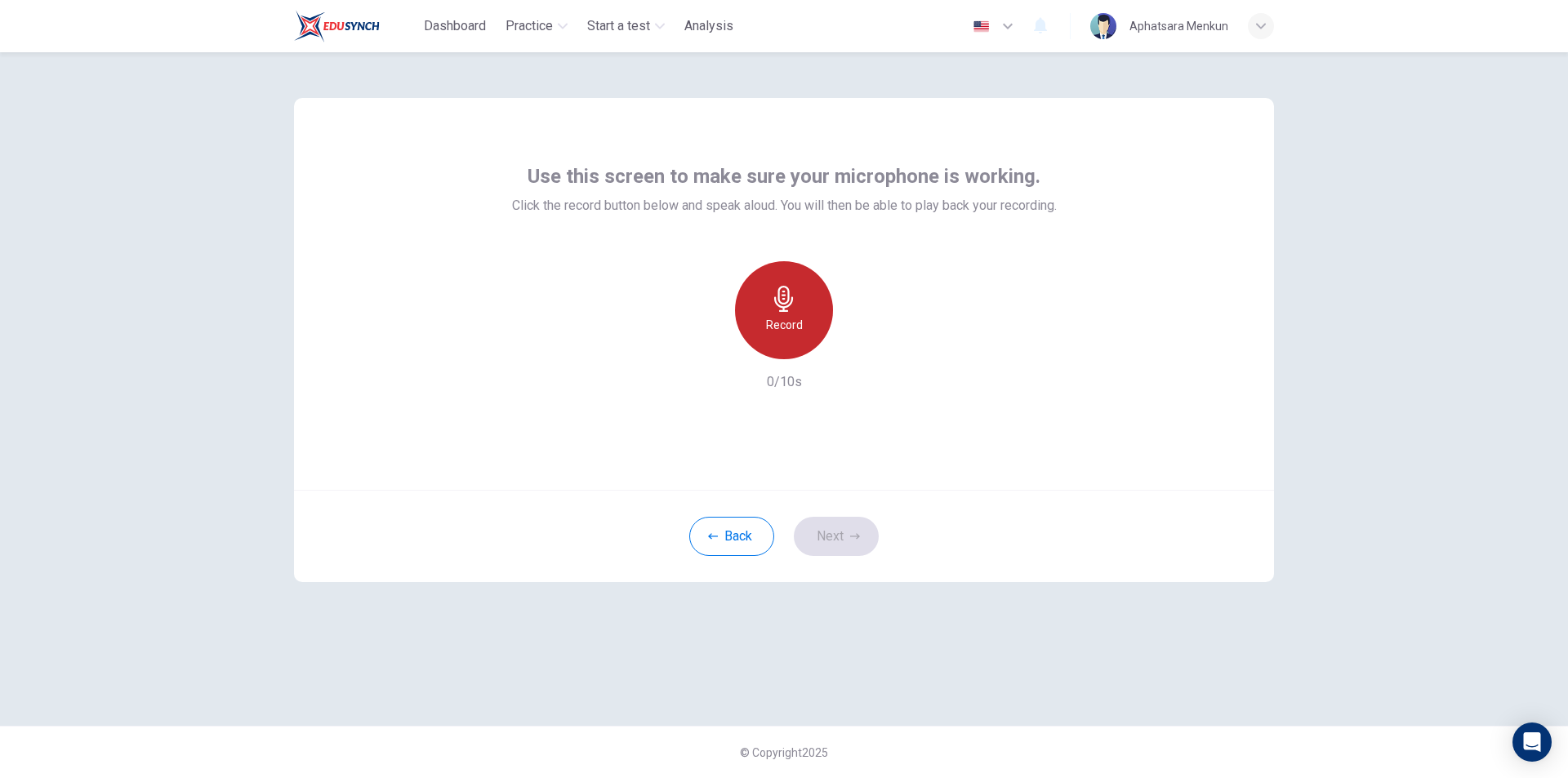
click at [773, 322] on h6 "Record" at bounding box center [785, 324] width 37 height 19
click at [791, 334] on div "Stop" at bounding box center [784, 310] width 98 height 98
click at [866, 348] on icon "button" at bounding box center [859, 346] width 17 height 17
click at [850, 539] on icon "button" at bounding box center [854, 536] width 10 height 10
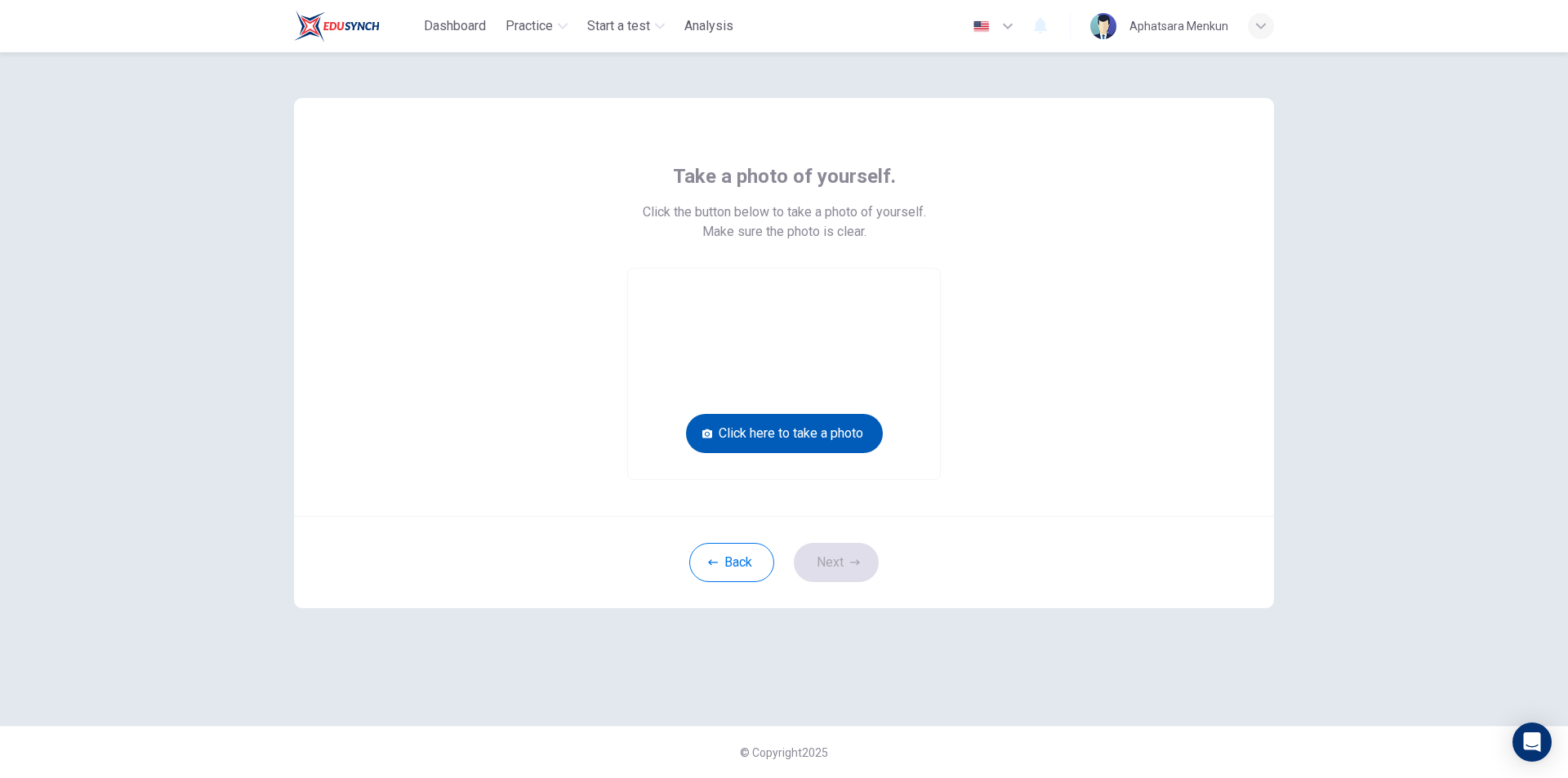
click at [830, 441] on button "Click here to take a photo" at bounding box center [784, 433] width 196 height 39
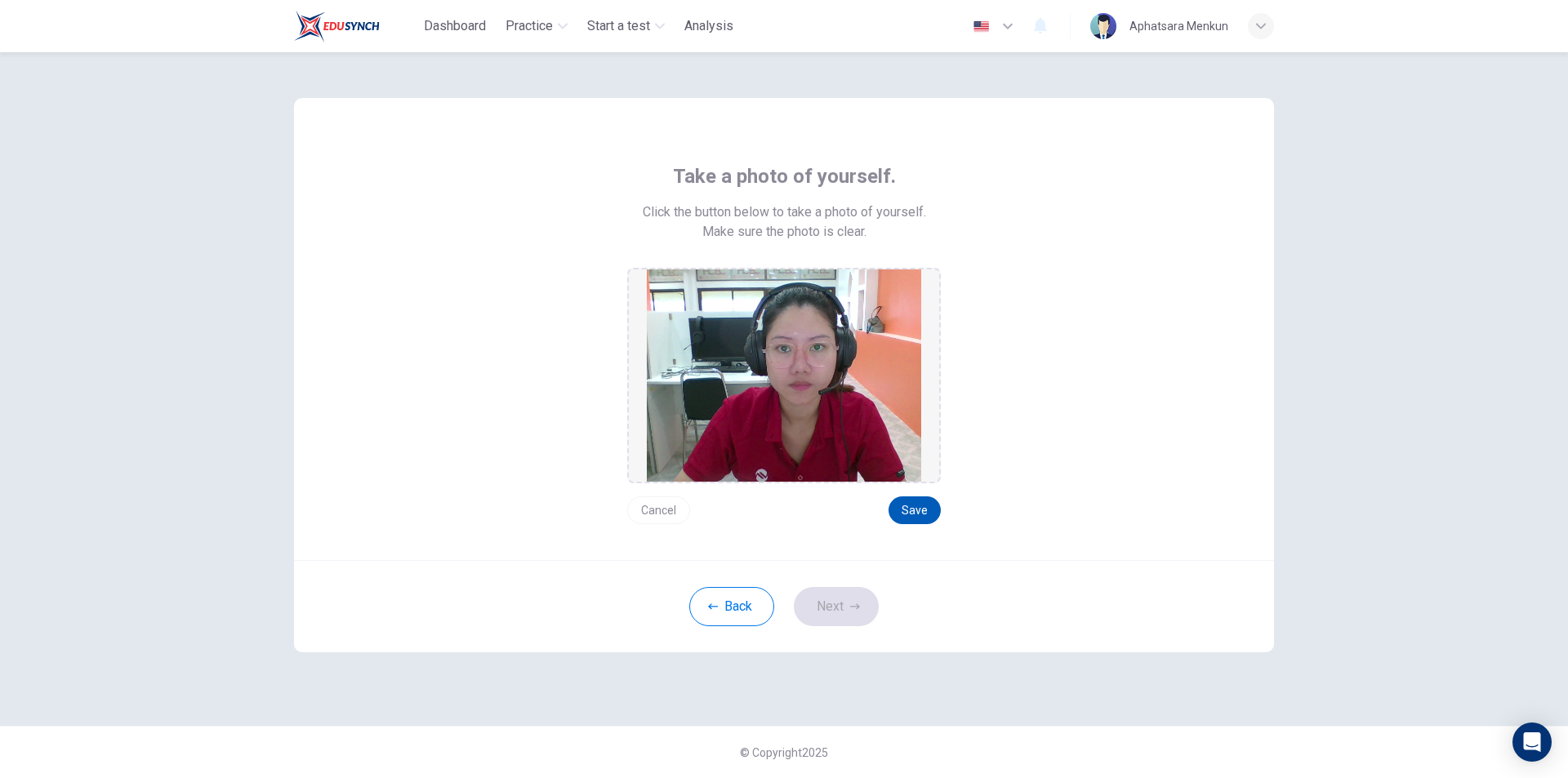
click at [909, 509] on button "Save" at bounding box center [915, 510] width 52 height 28
click at [850, 610] on icon "button" at bounding box center [854, 606] width 10 height 10
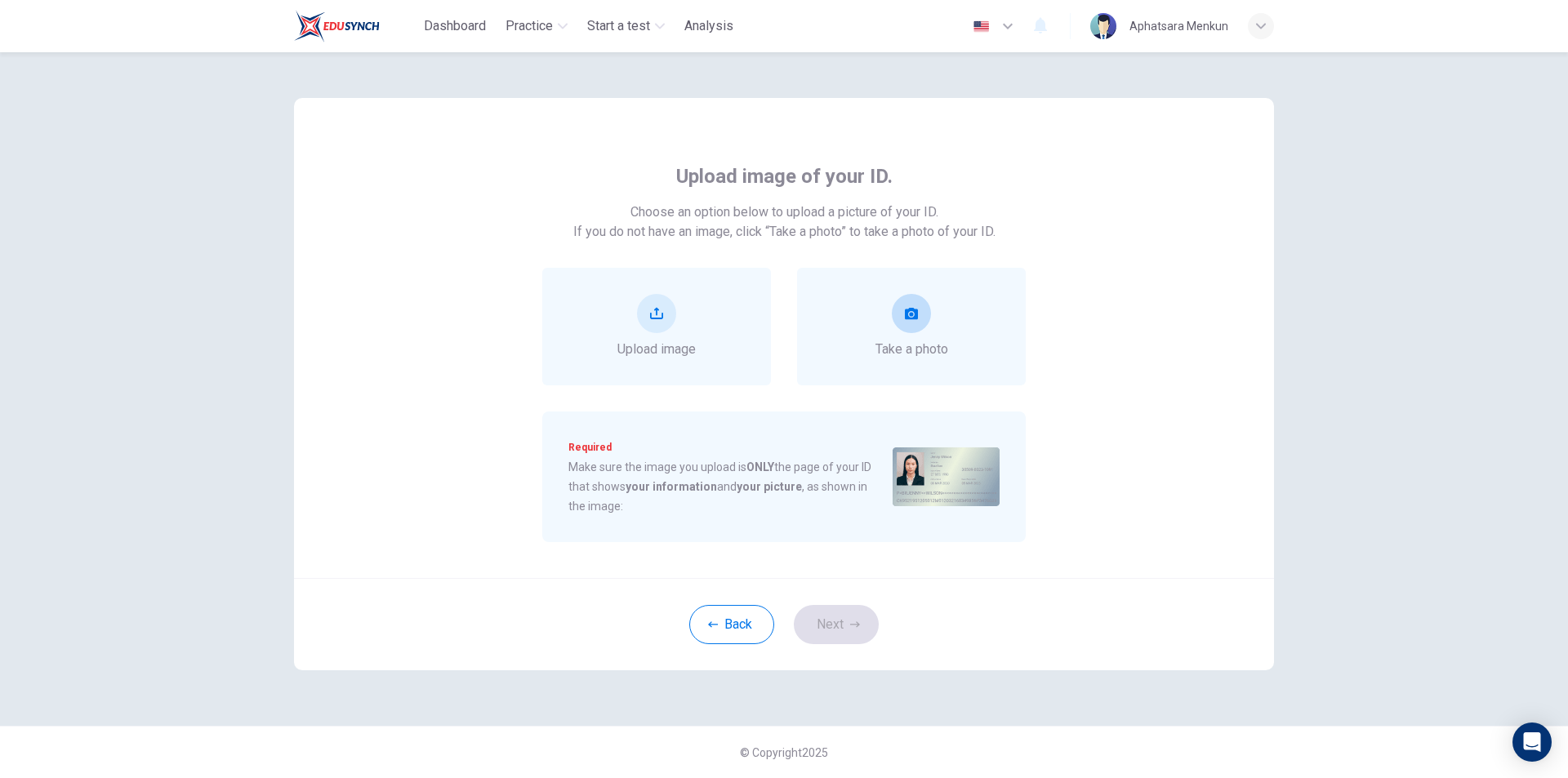
click at [890, 336] on div "Take a photo" at bounding box center [912, 326] width 72 height 65
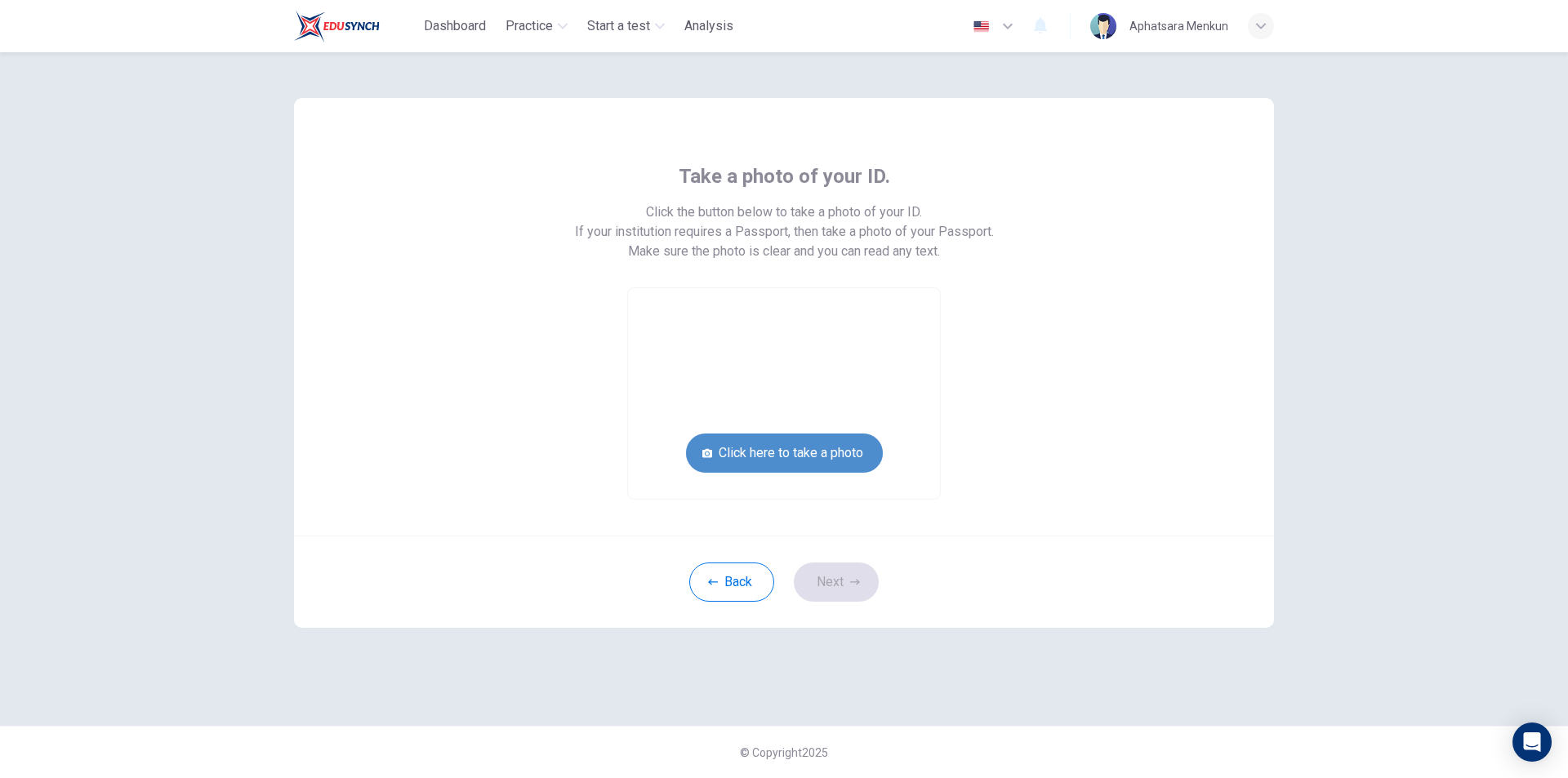
click at [840, 450] on button "Click here to take a photo" at bounding box center [784, 453] width 196 height 39
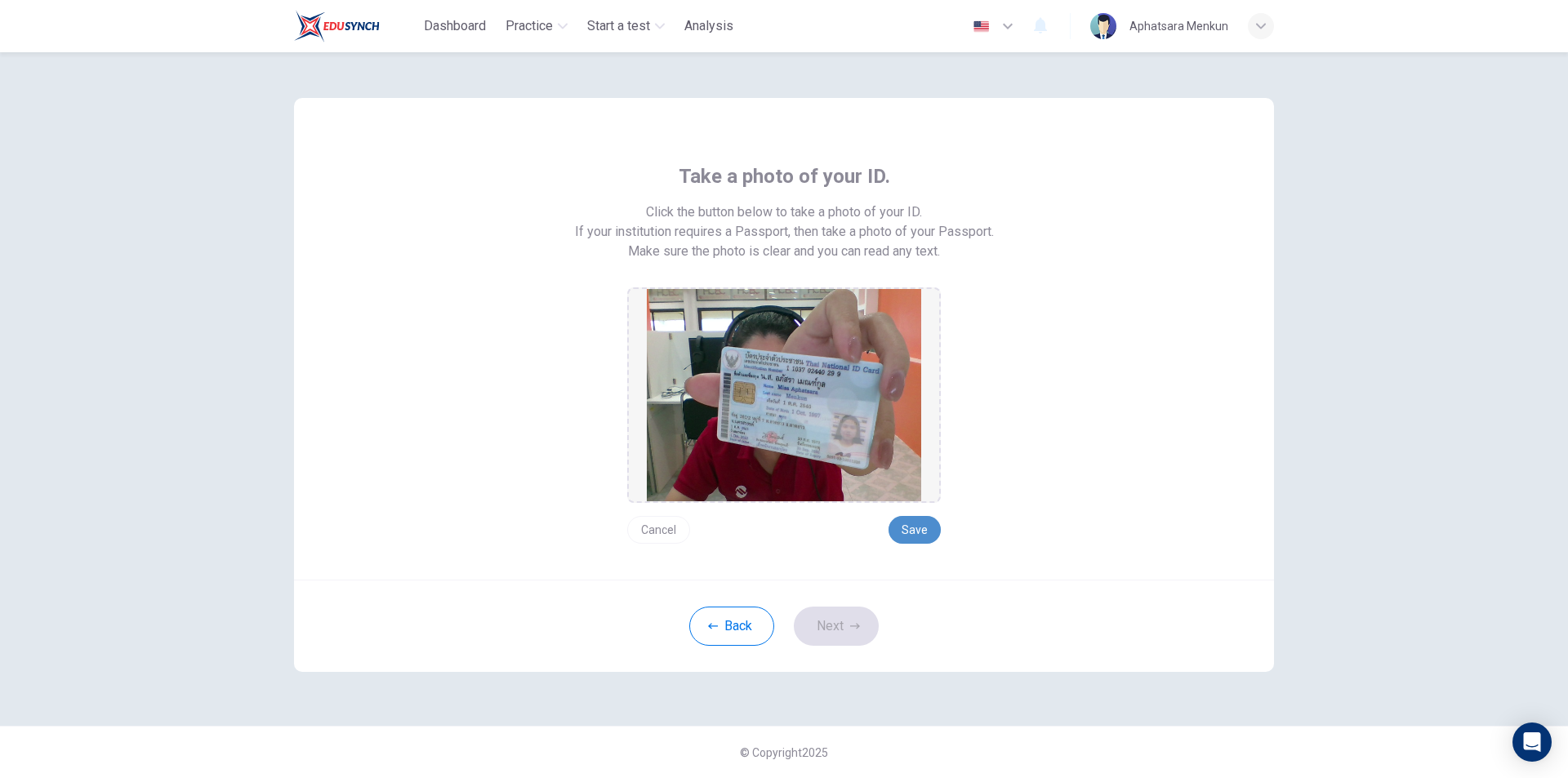
click at [911, 534] on button "Save" at bounding box center [915, 530] width 52 height 28
click at [823, 633] on button "Next" at bounding box center [837, 626] width 85 height 39
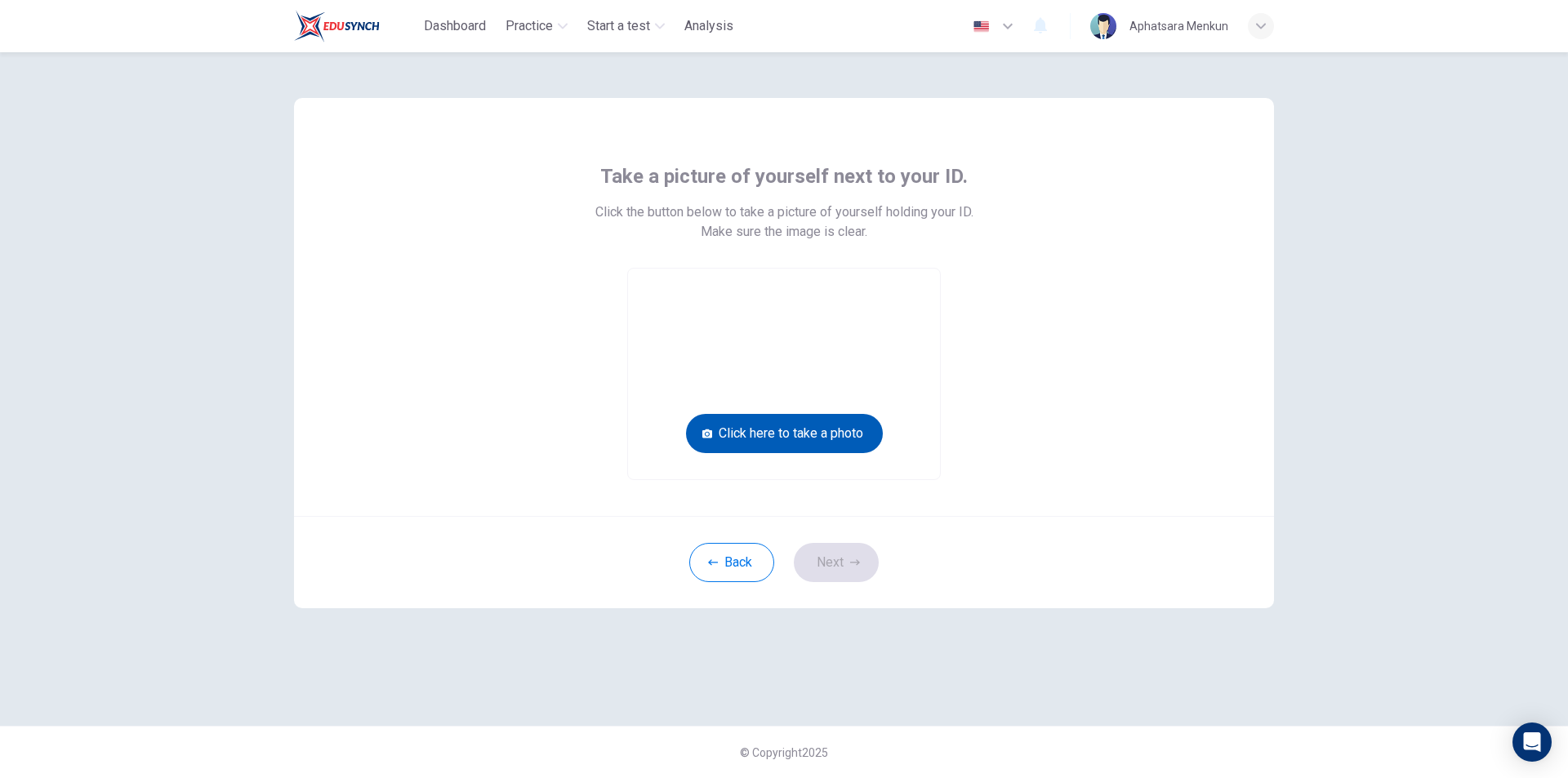
click at [774, 436] on button "Click here to take a photo" at bounding box center [784, 433] width 196 height 39
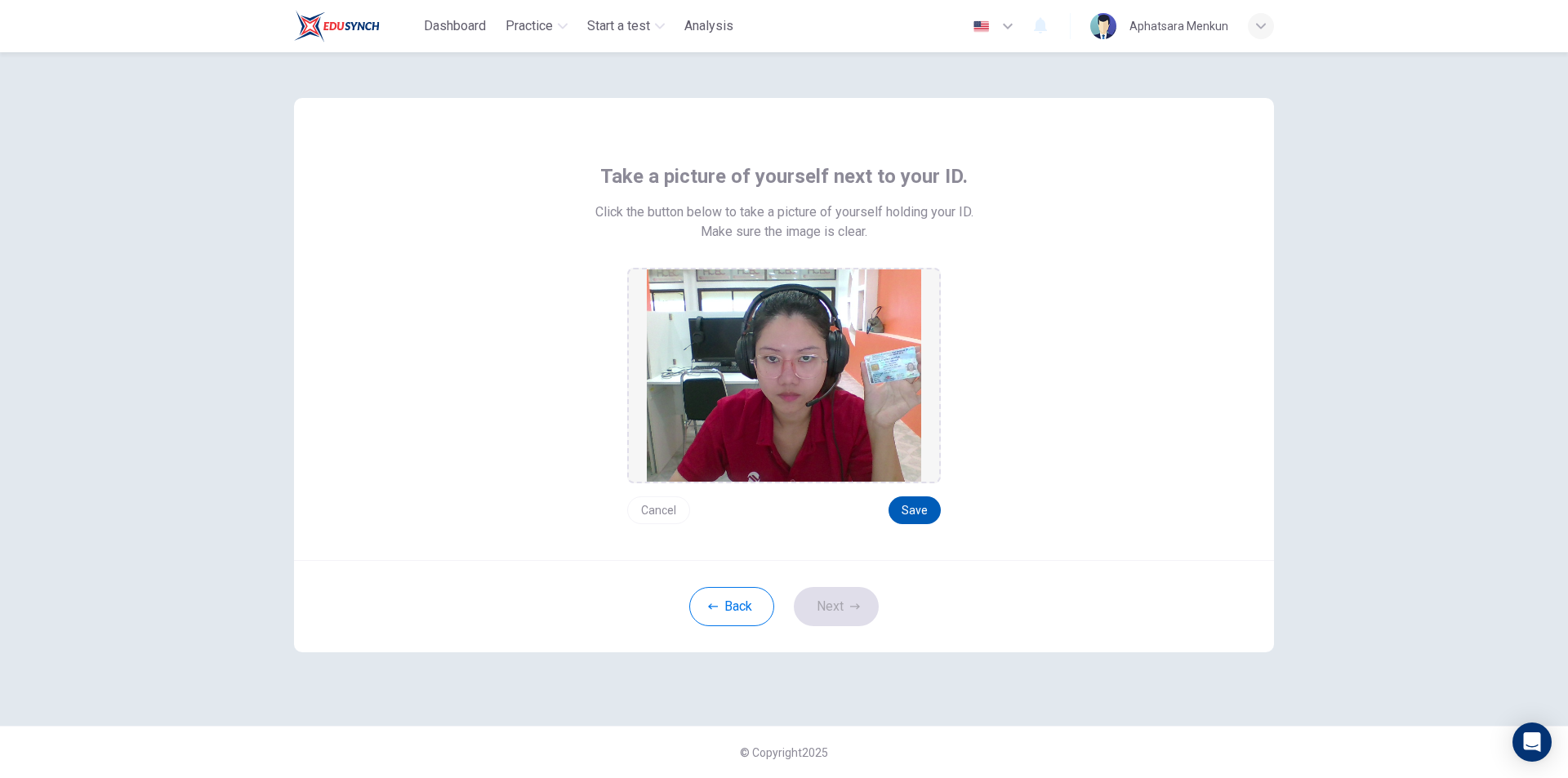
click at [926, 514] on button "Save" at bounding box center [915, 510] width 52 height 28
click at [835, 608] on button "Next" at bounding box center [837, 607] width 85 height 39
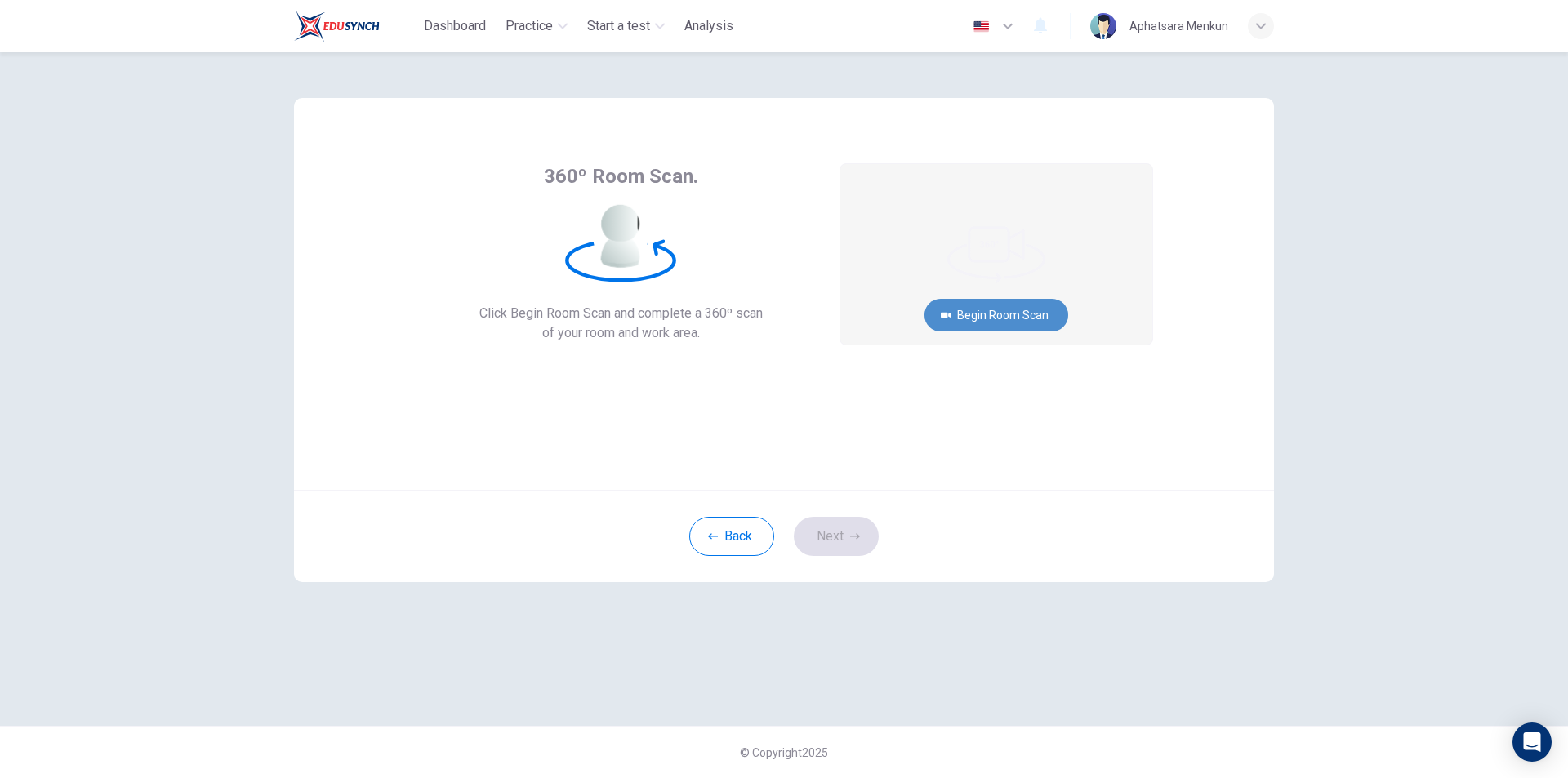
click at [1020, 320] on button "Begin Room Scan" at bounding box center [995, 315] width 144 height 32
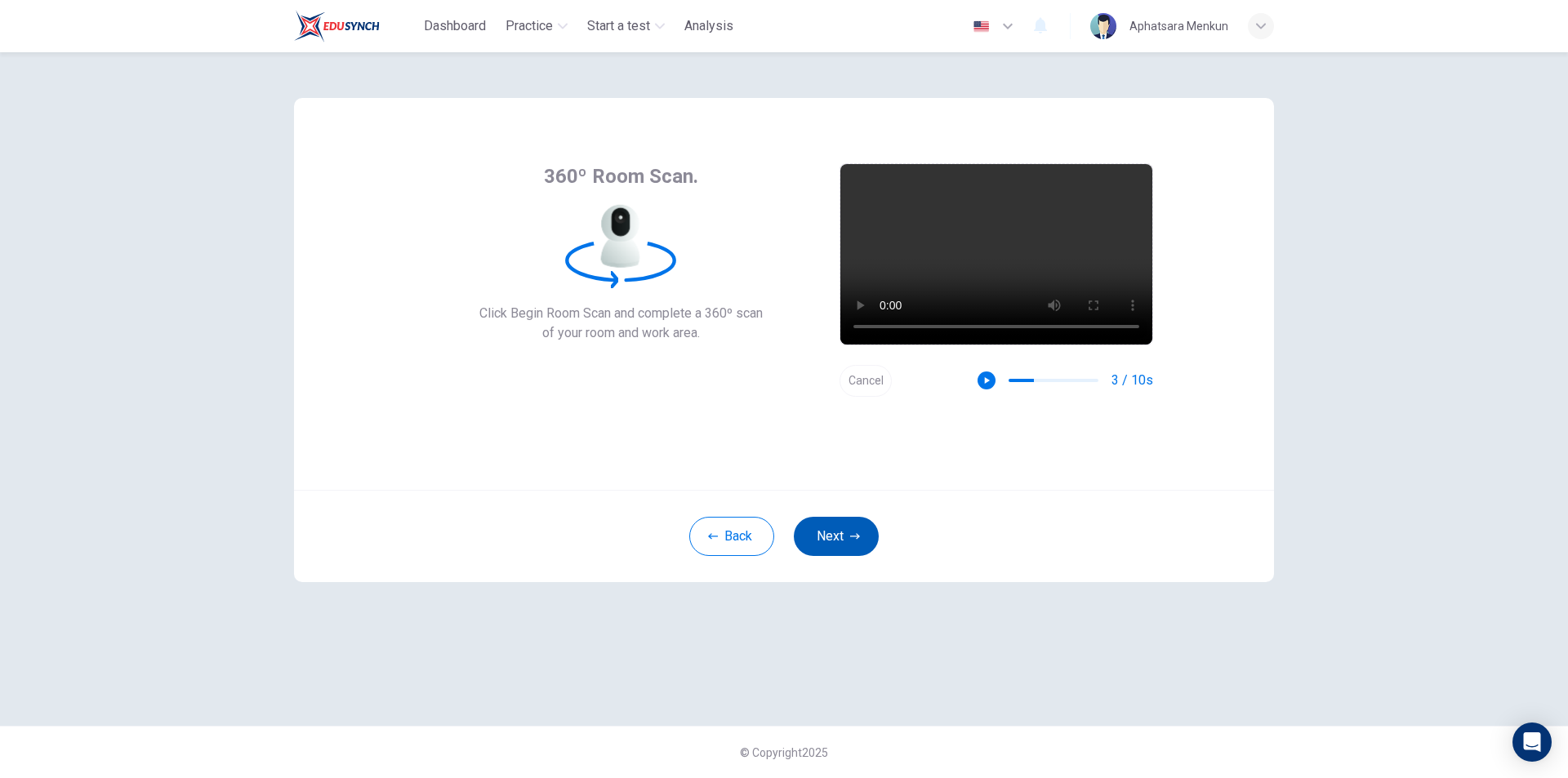
click at [850, 533] on icon "button" at bounding box center [854, 536] width 10 height 10
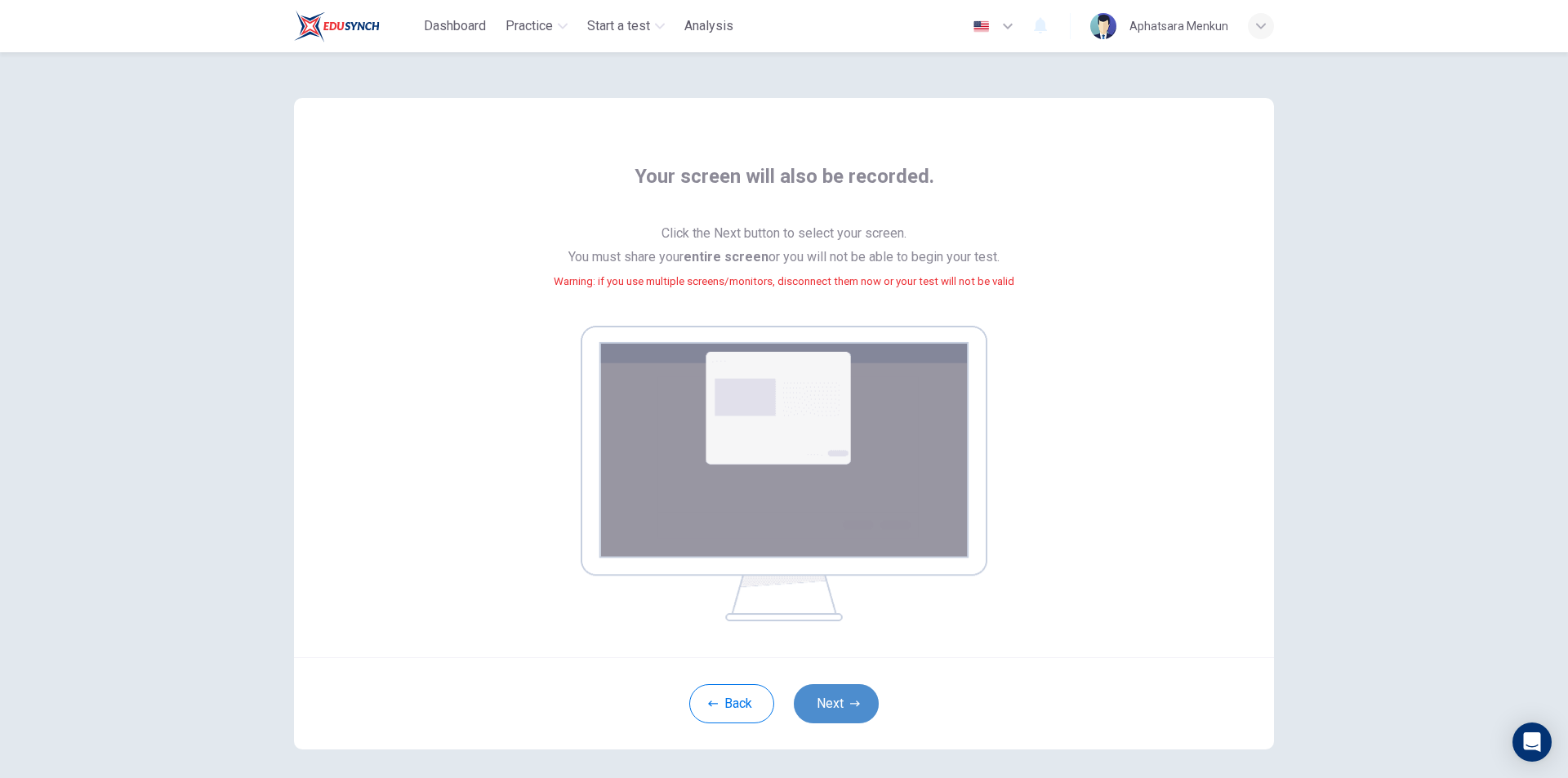
click at [844, 715] on button "Next" at bounding box center [837, 703] width 85 height 39
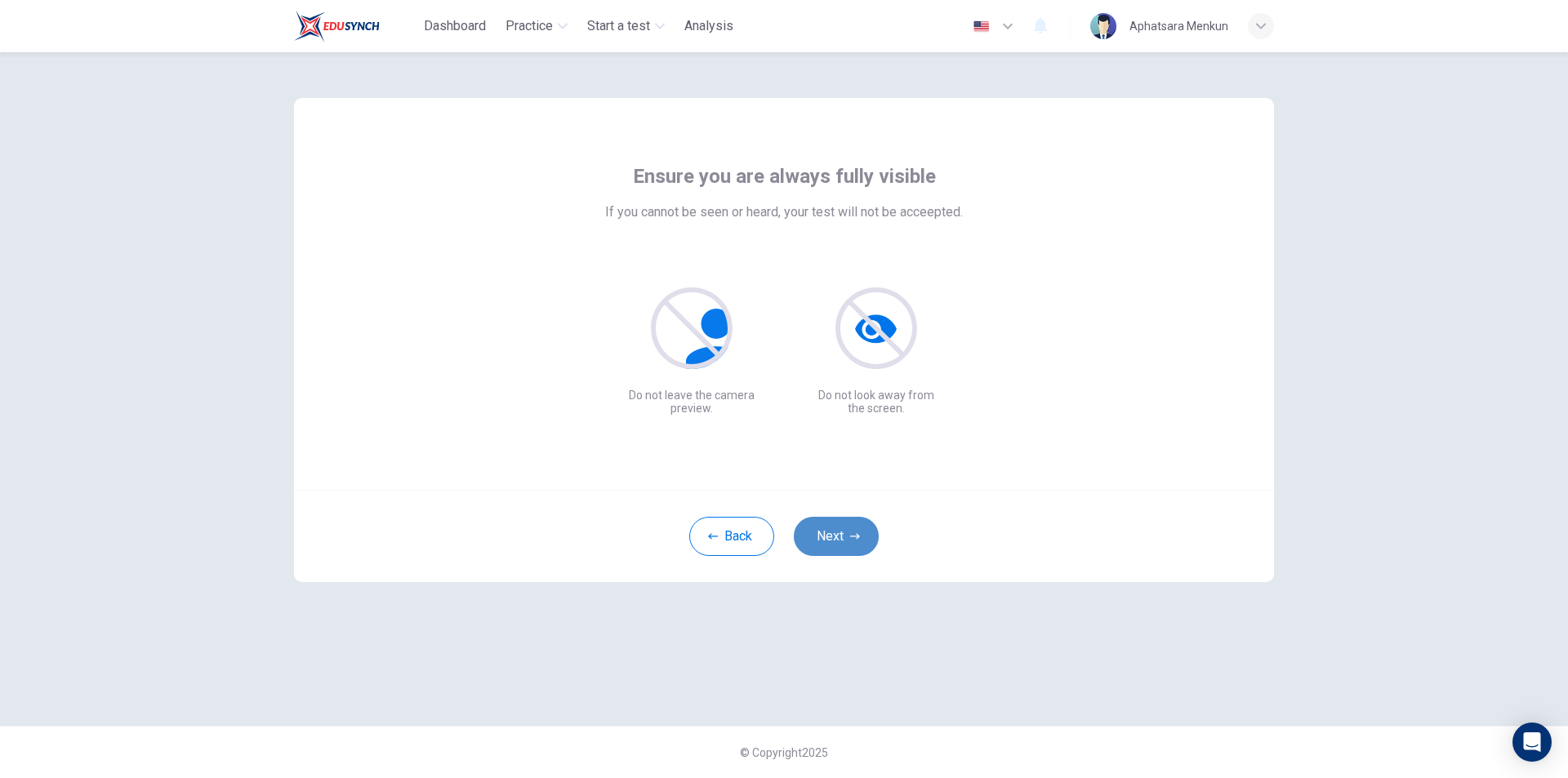
click at [850, 539] on icon "button" at bounding box center [854, 536] width 10 height 10
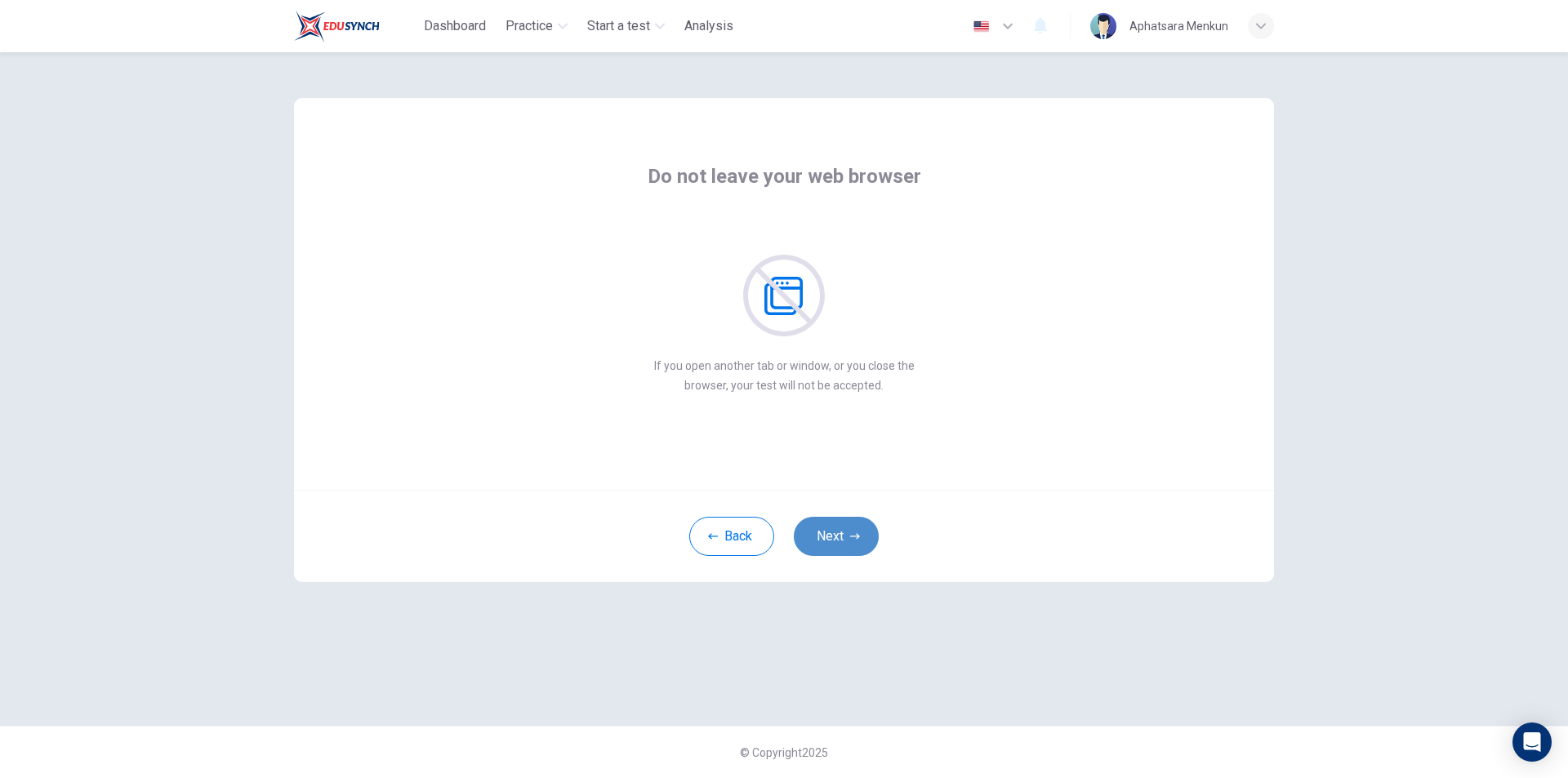
click at [850, 539] on icon "button" at bounding box center [854, 536] width 10 height 10
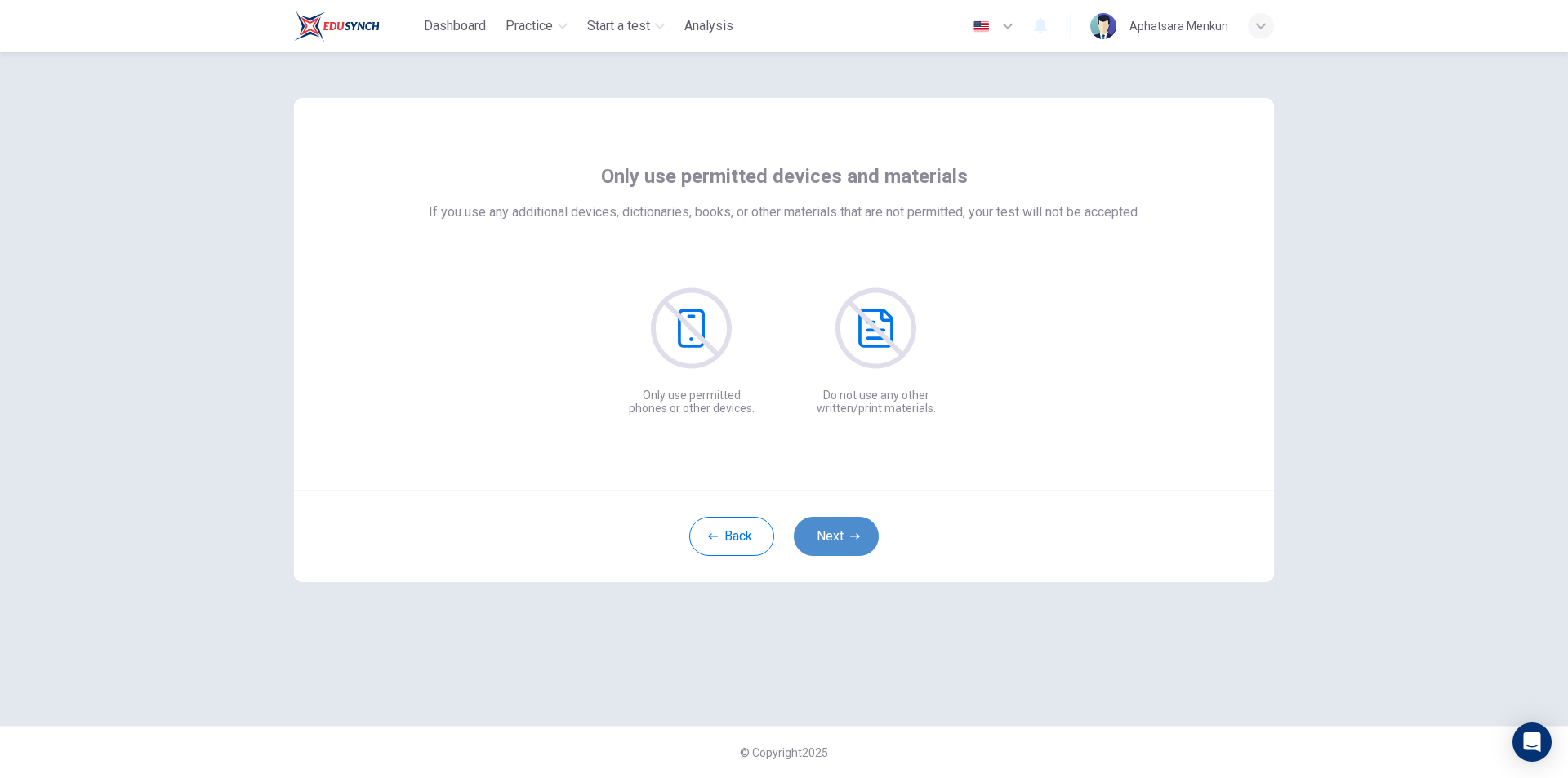
click at [850, 539] on icon "button" at bounding box center [854, 536] width 10 height 10
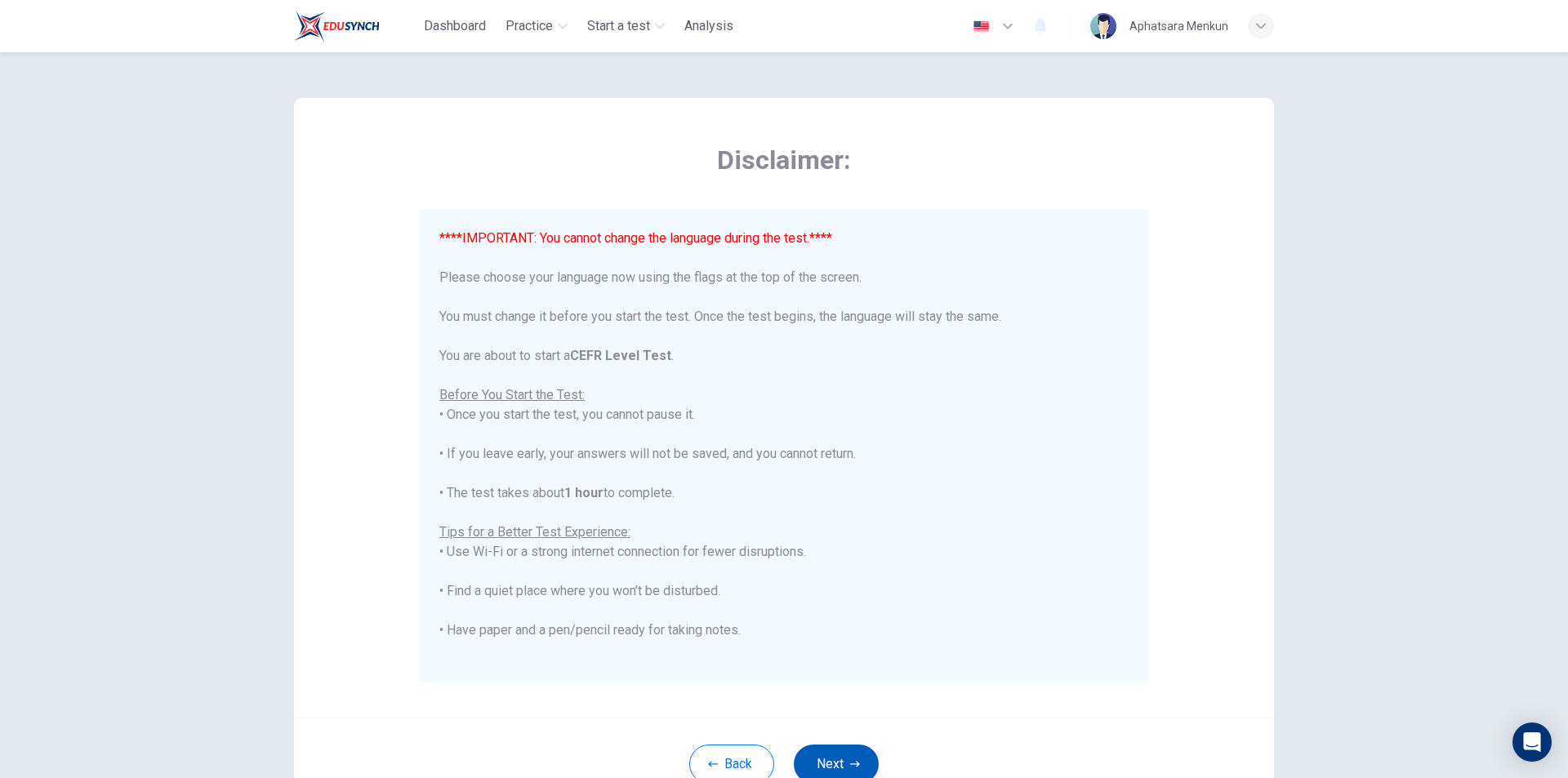
click at [828, 758] on button "Next" at bounding box center [837, 764] width 85 height 39
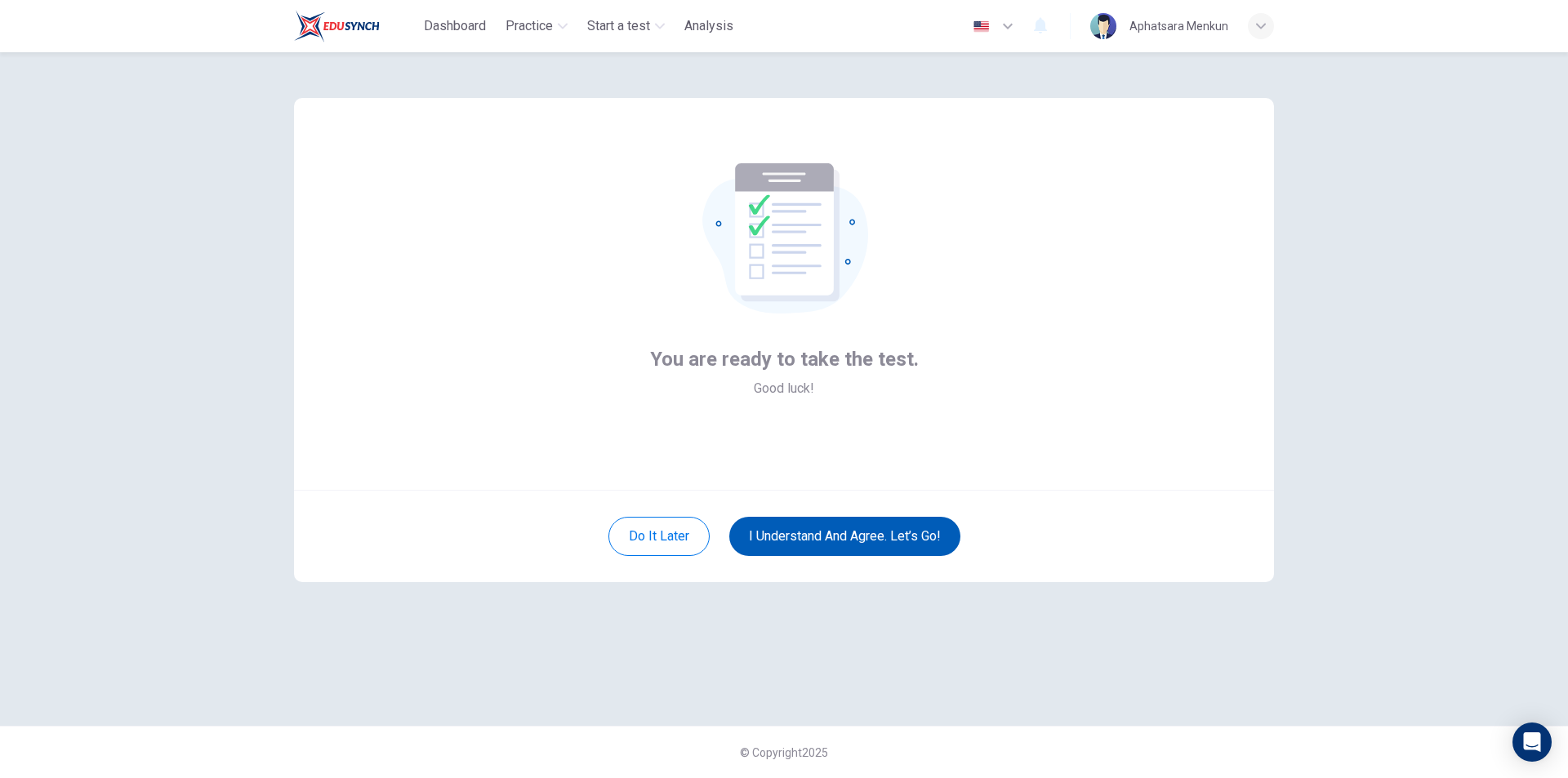
click at [884, 534] on button "I understand and agree. Let’s go!" at bounding box center [844, 536] width 231 height 39
